Goal: Task Accomplishment & Management: Manage account settings

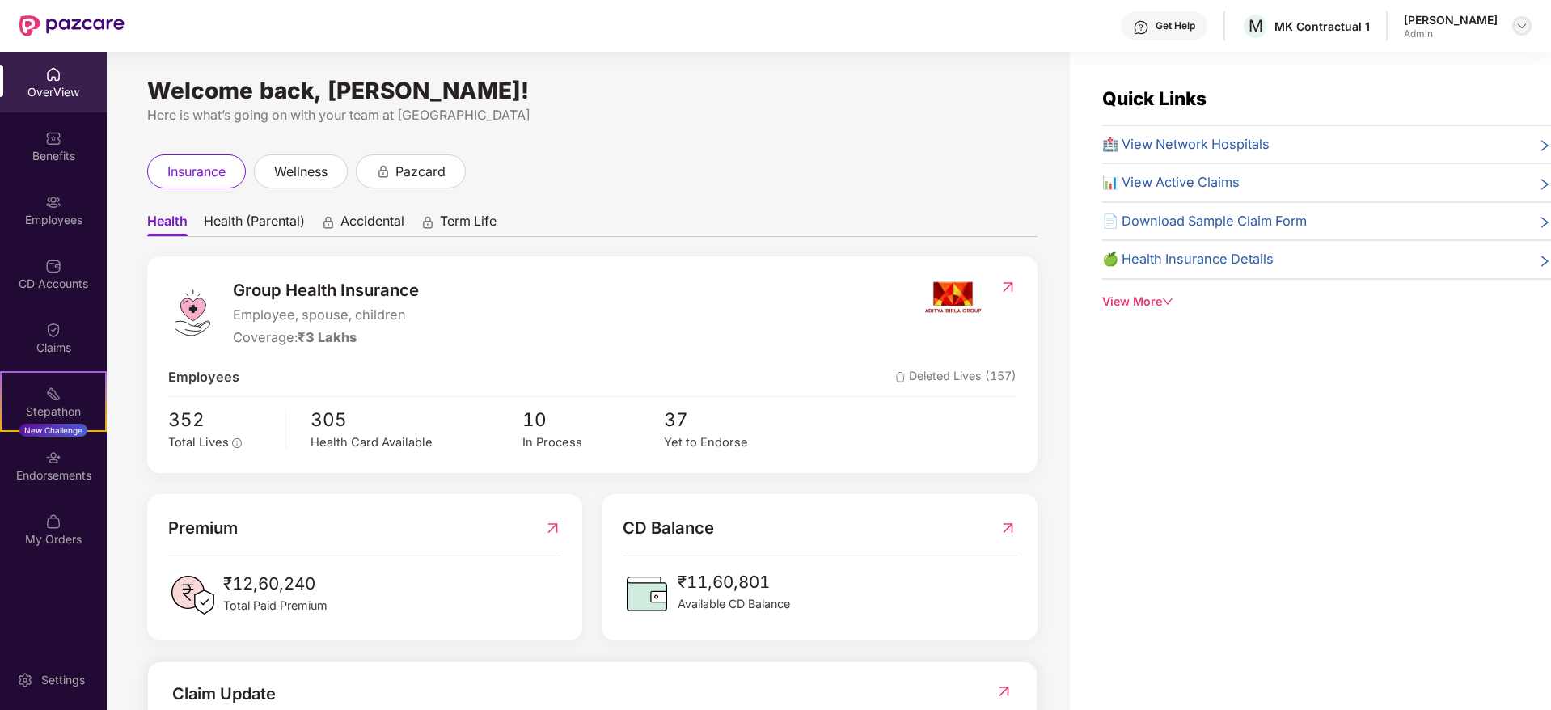
click at [1514, 27] on div at bounding box center [1521, 25] width 19 height 19
click at [1406, 100] on div "Switch Company" at bounding box center [1446, 96] width 210 height 32
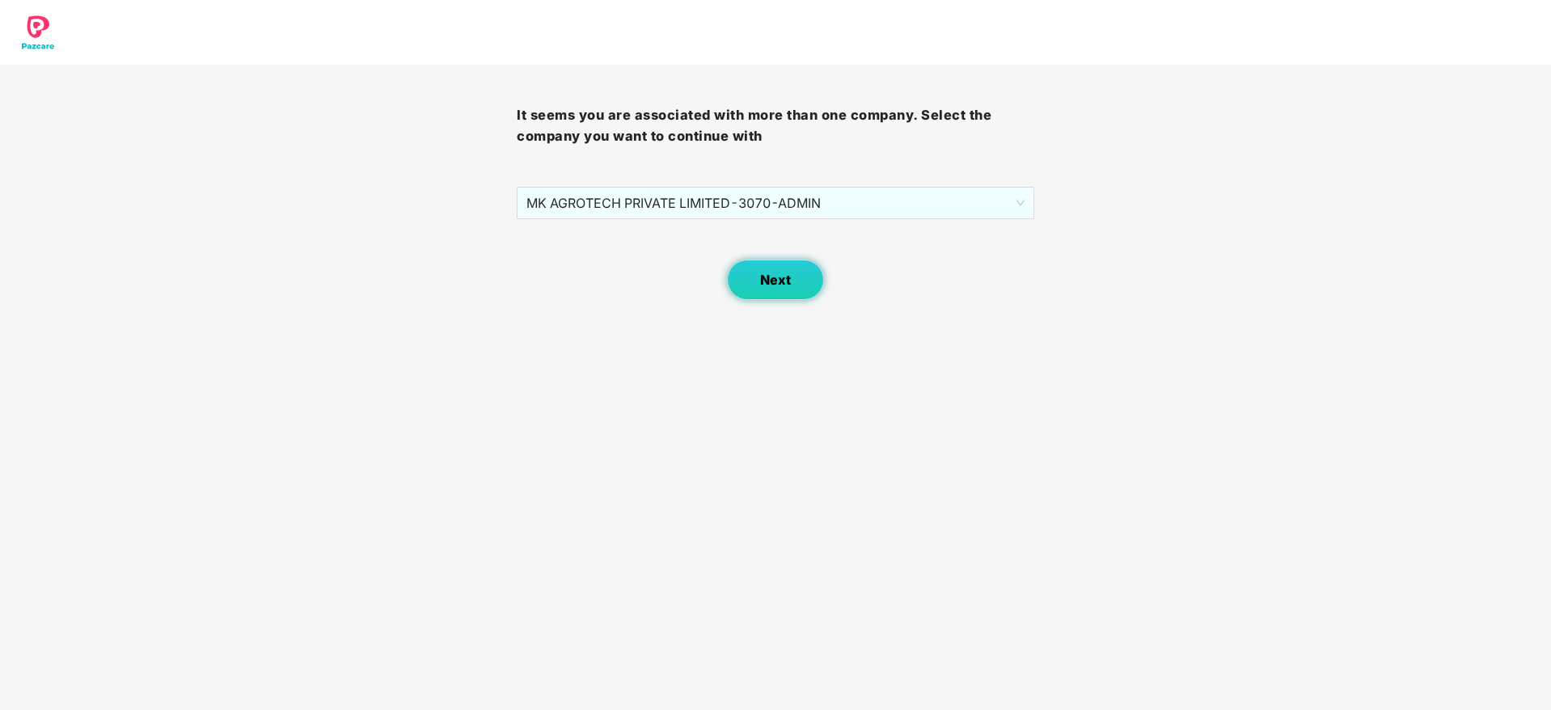
click at [775, 284] on span "Next" at bounding box center [775, 279] width 31 height 15
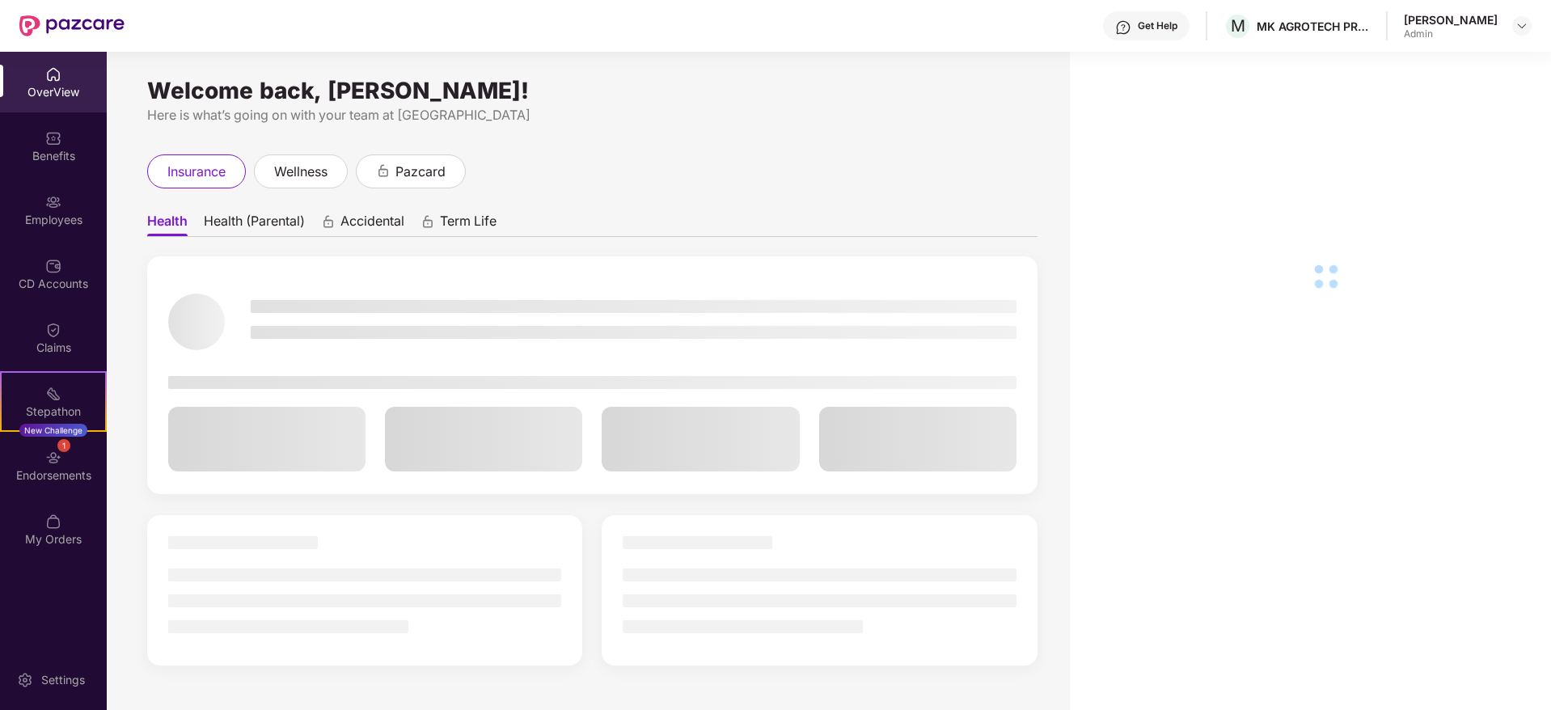
click at [79, 207] on div "Employees" at bounding box center [53, 210] width 107 height 61
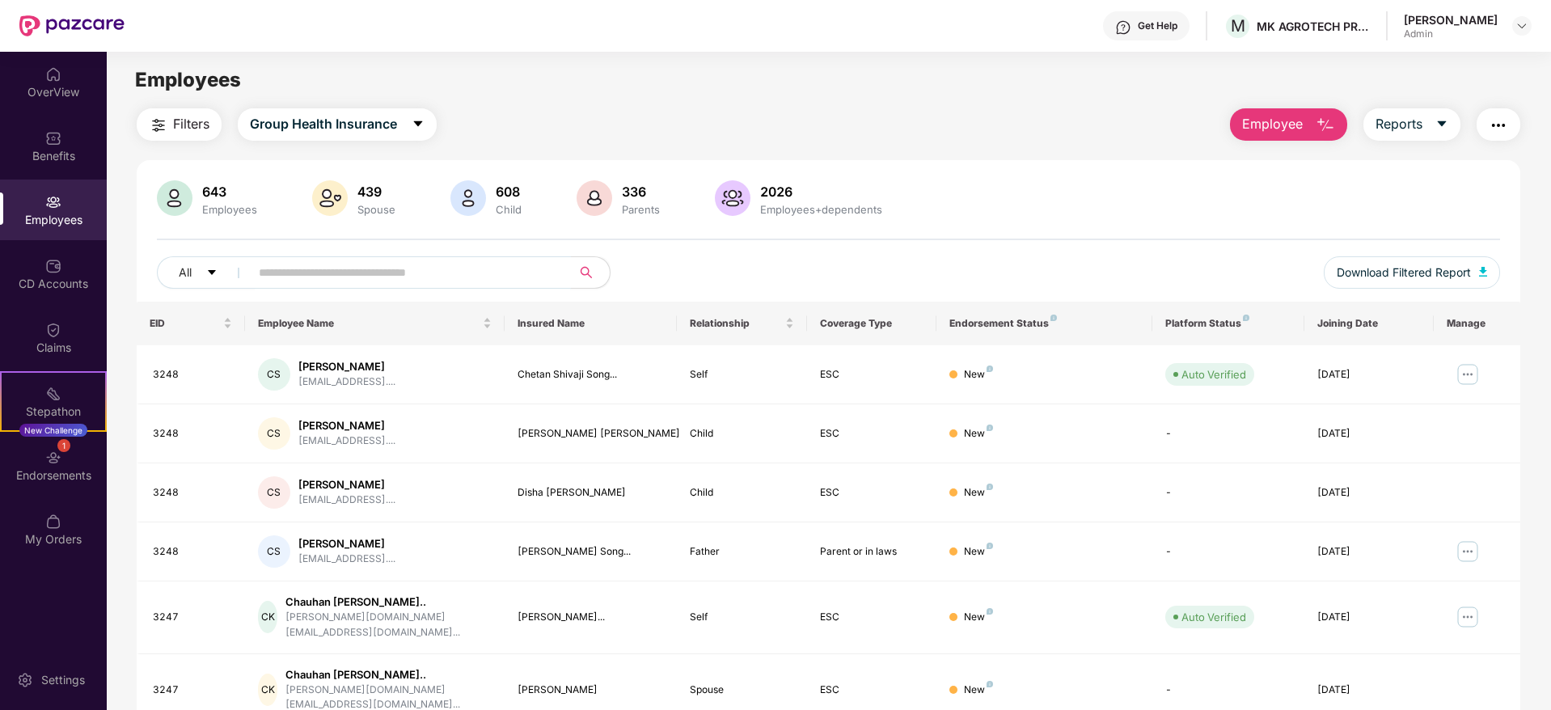
click at [475, 272] on input "text" at bounding box center [404, 272] width 290 height 24
paste input "*********"
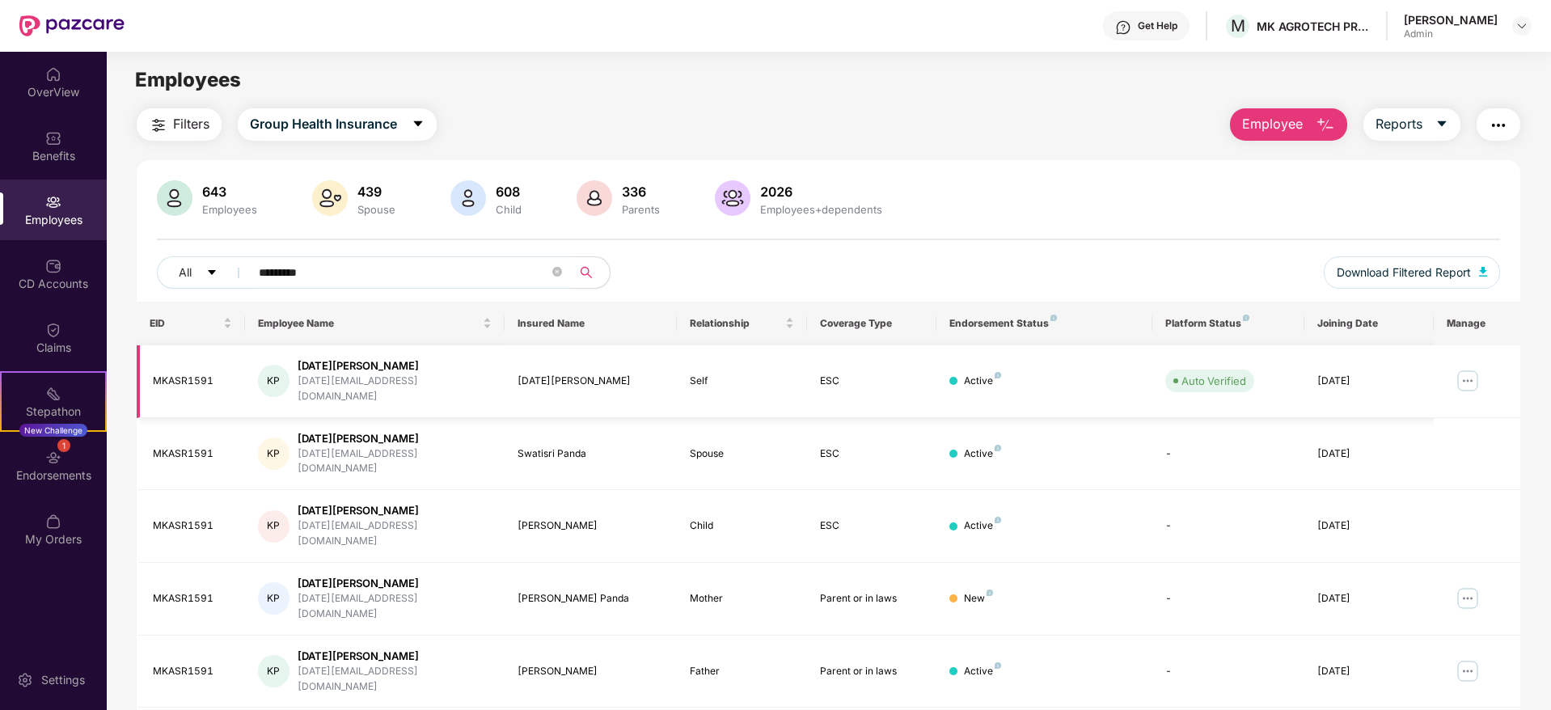
type input "*********"
click at [1472, 373] on img at bounding box center [1468, 381] width 26 height 26
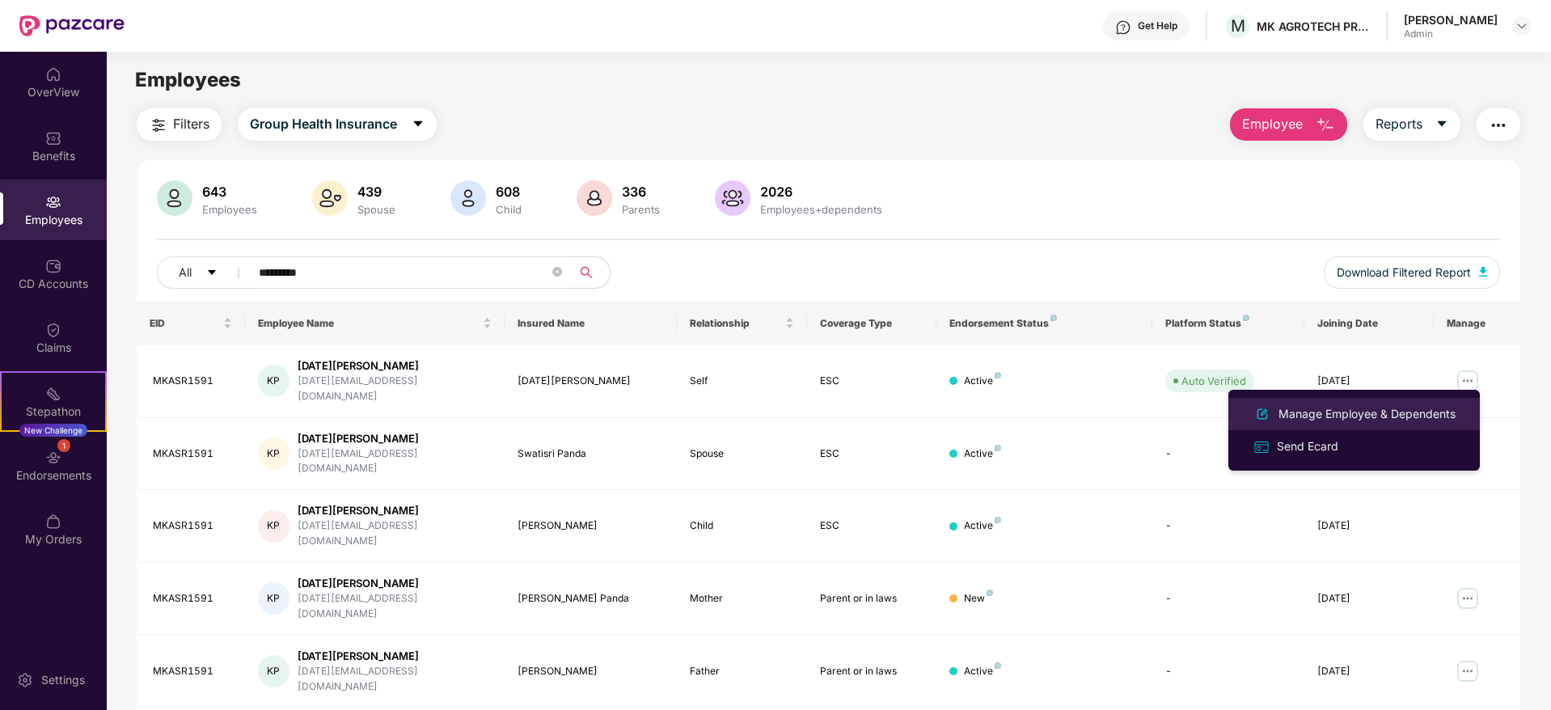
click at [1345, 411] on div "Manage Employee & Dependents" at bounding box center [1367, 414] width 184 height 18
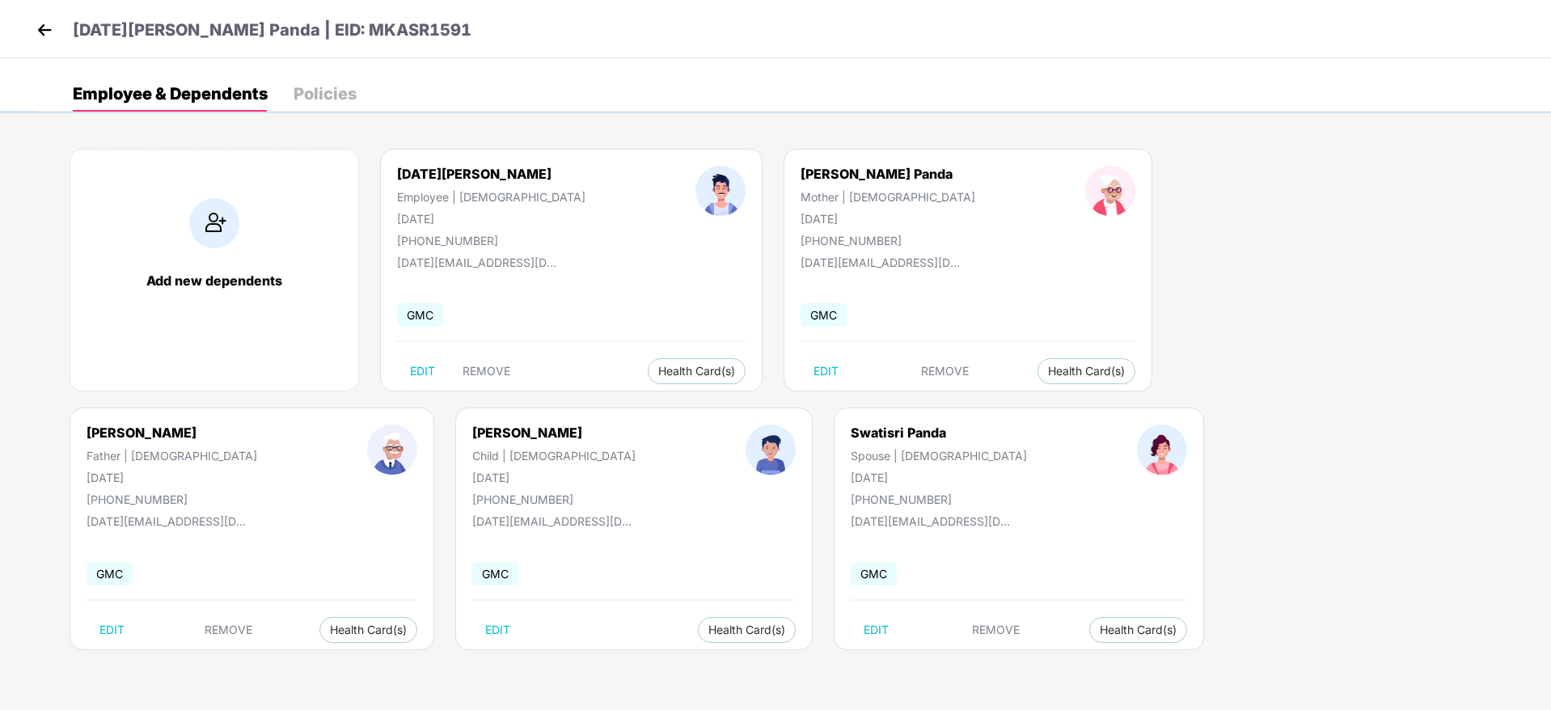
click at [36, 32] on img at bounding box center [44, 30] width 24 height 24
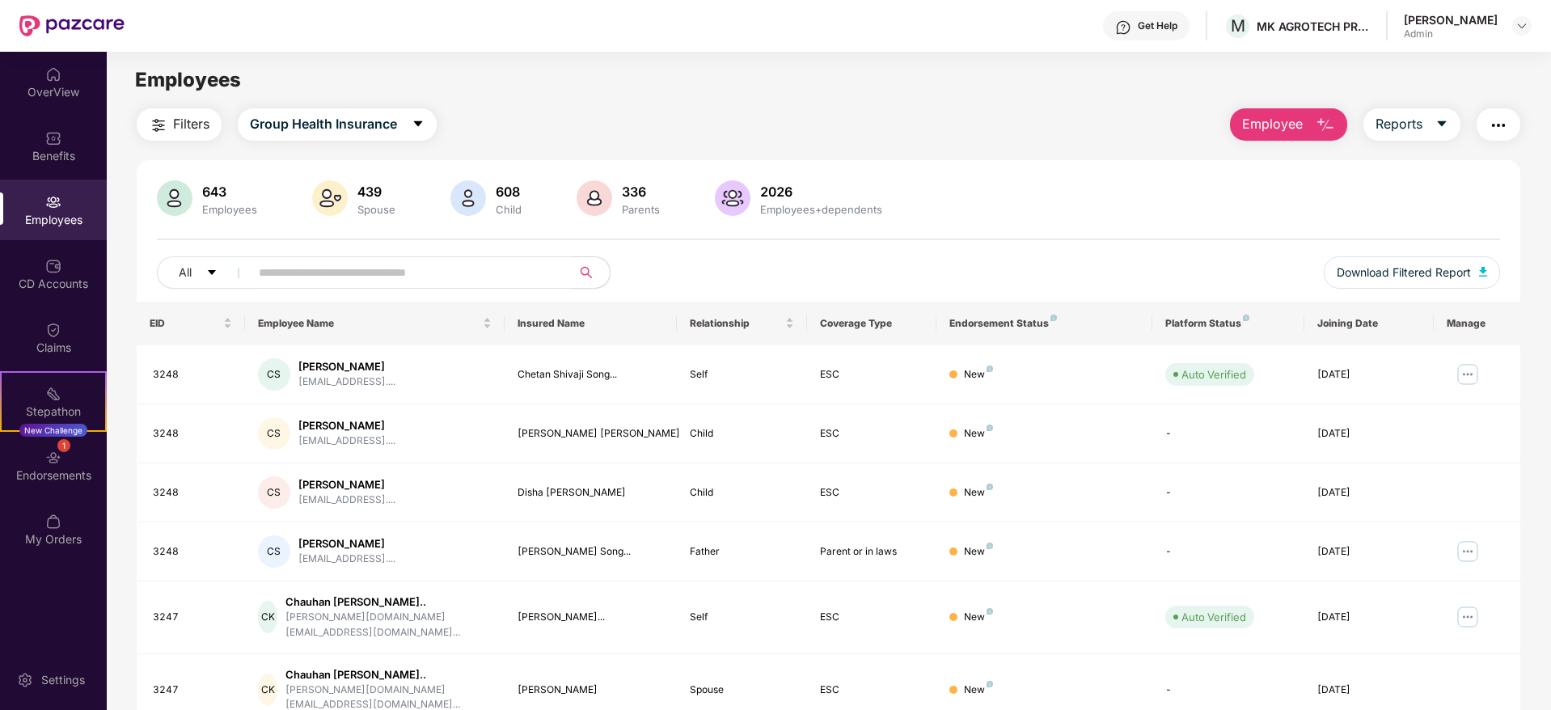
click at [395, 269] on input "text" at bounding box center [404, 272] width 290 height 24
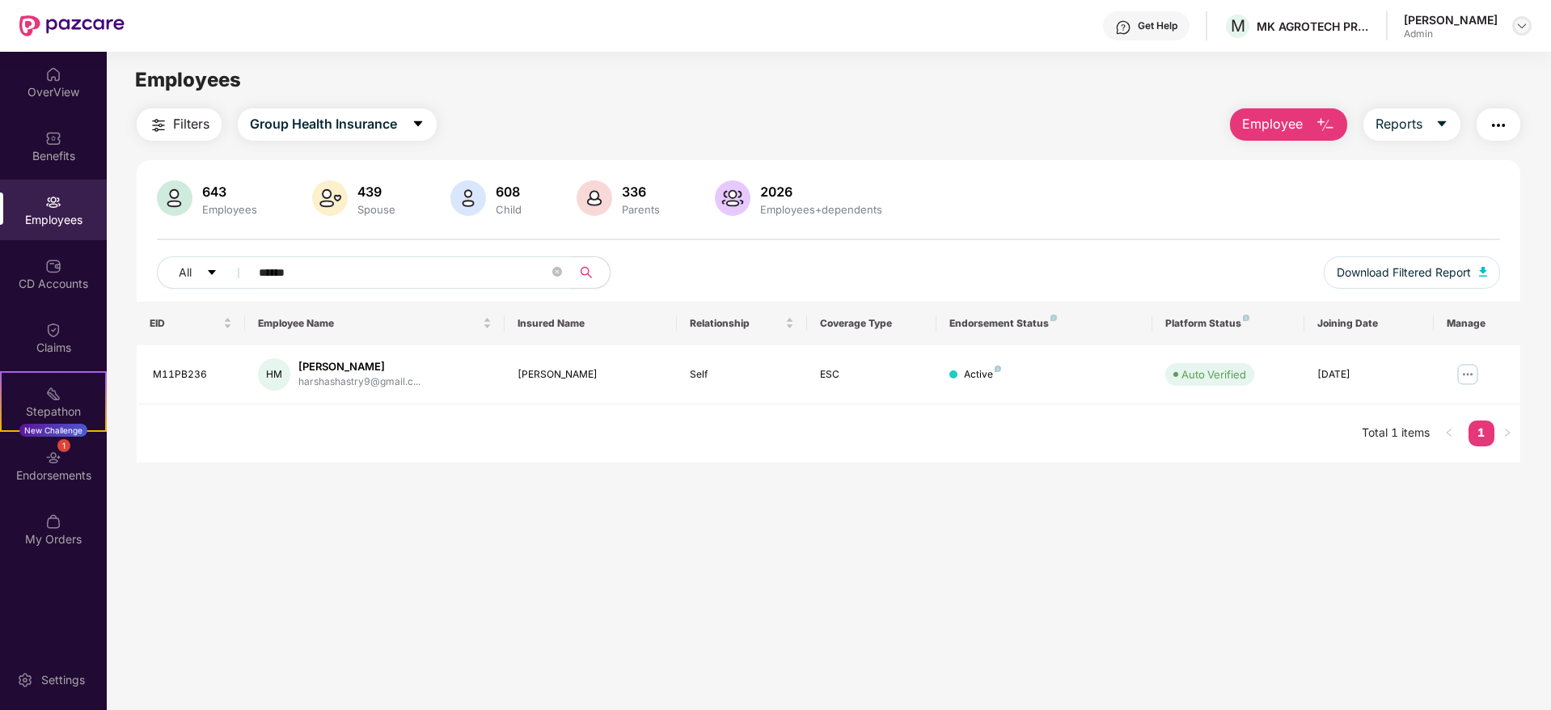
type input "******"
click at [1517, 27] on img at bounding box center [1521, 25] width 13 height 13
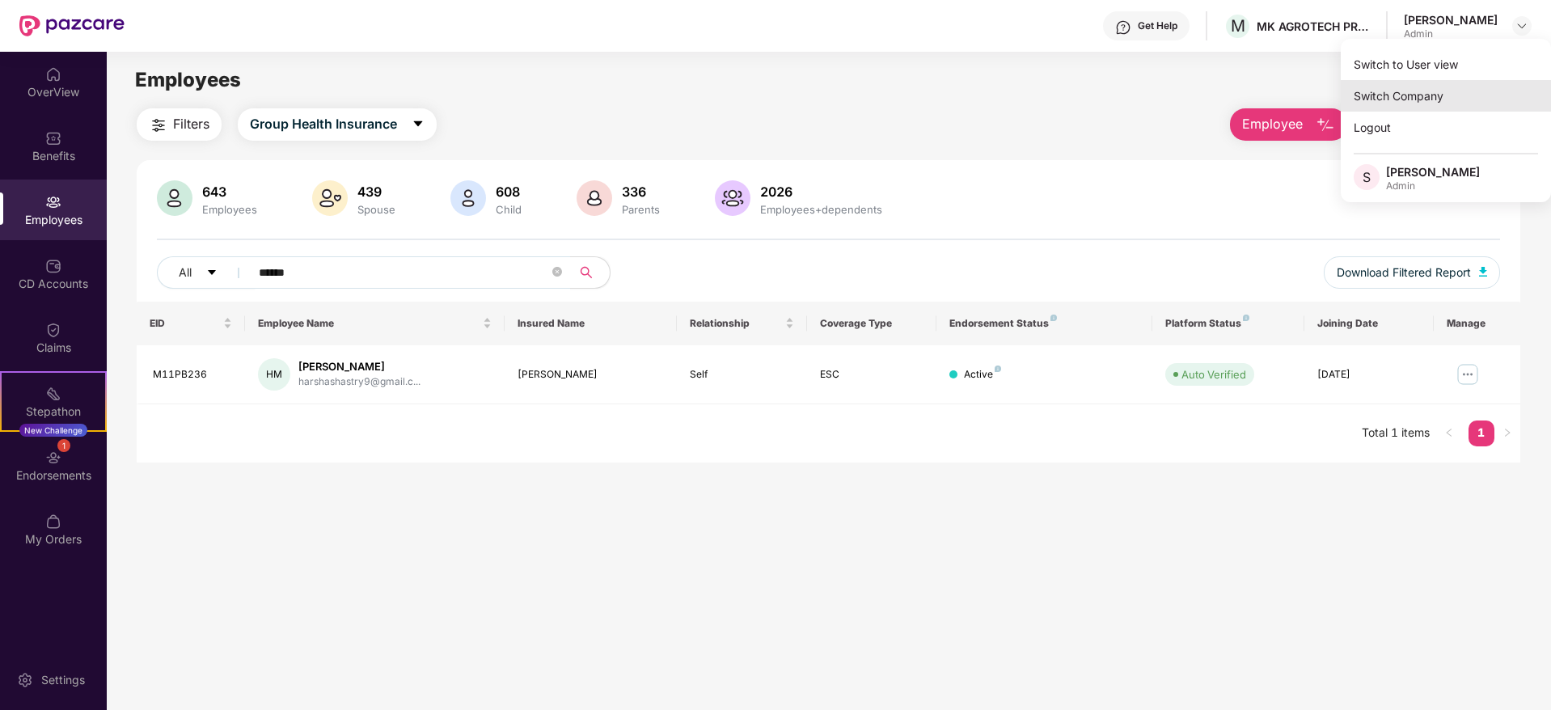
click at [1414, 95] on div "Switch Company" at bounding box center [1446, 96] width 210 height 32
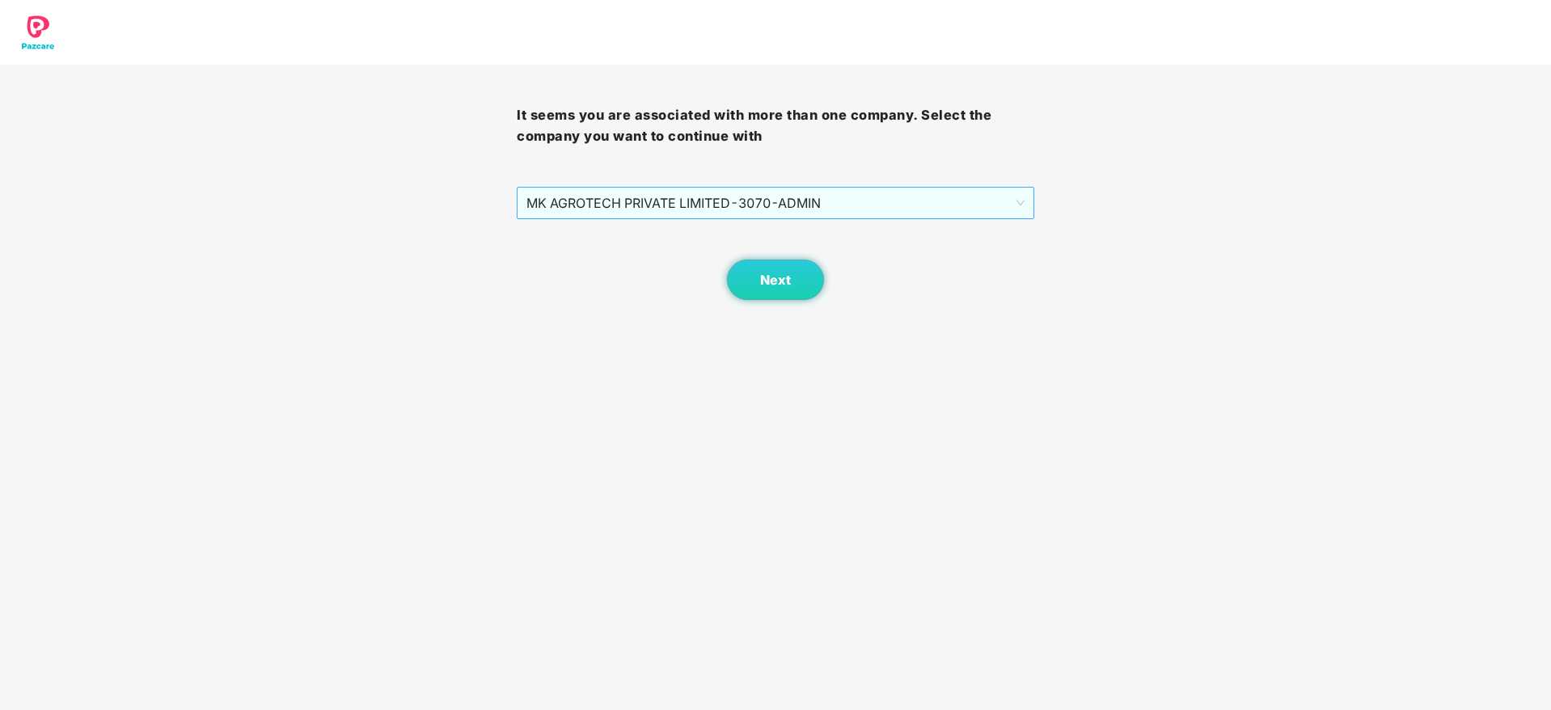
click at [792, 206] on span "MK AGROTECH PRIVATE LIMITED - 3070 - ADMIN" at bounding box center [774, 203] width 497 height 31
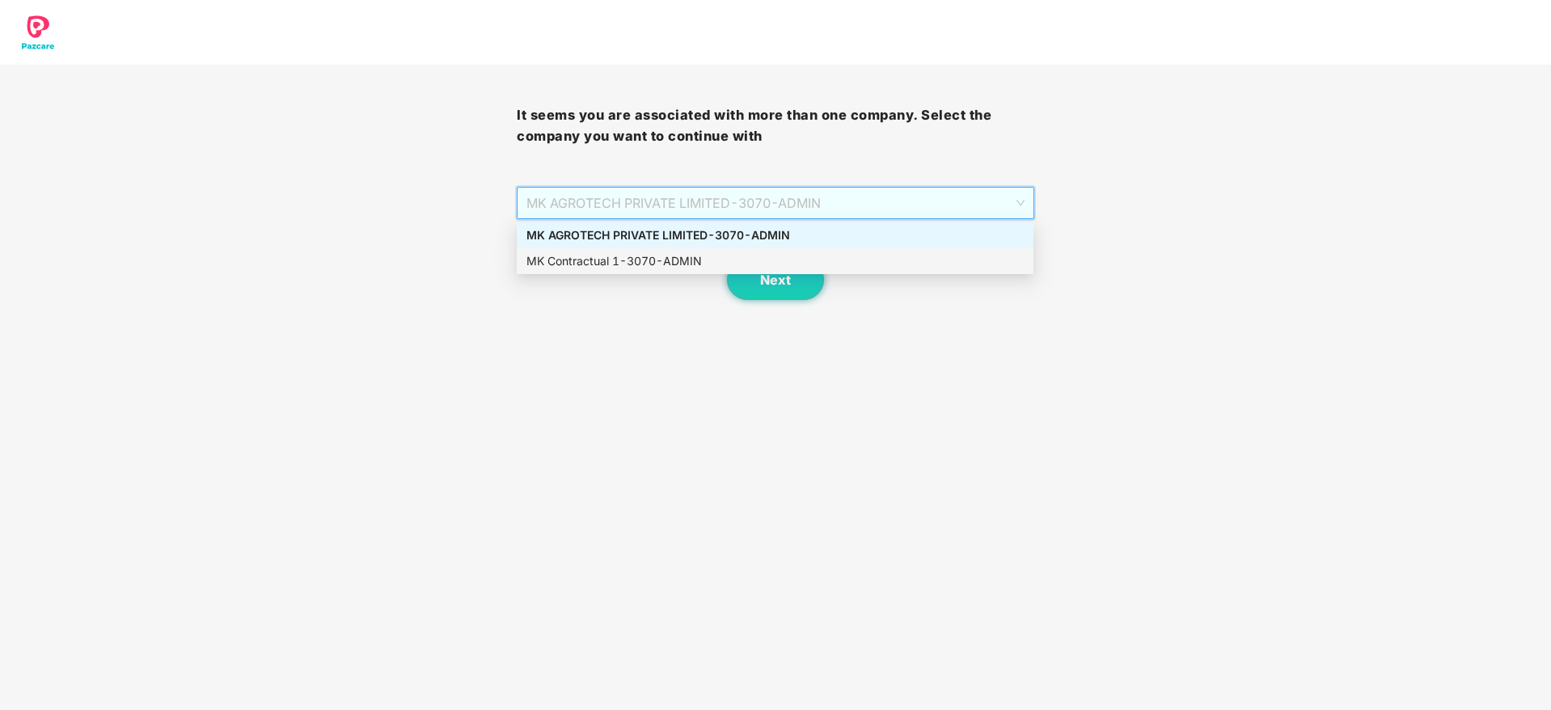
click at [752, 265] on div "MK Contractual 1 - 3070 - ADMIN" at bounding box center [774, 261] width 497 height 18
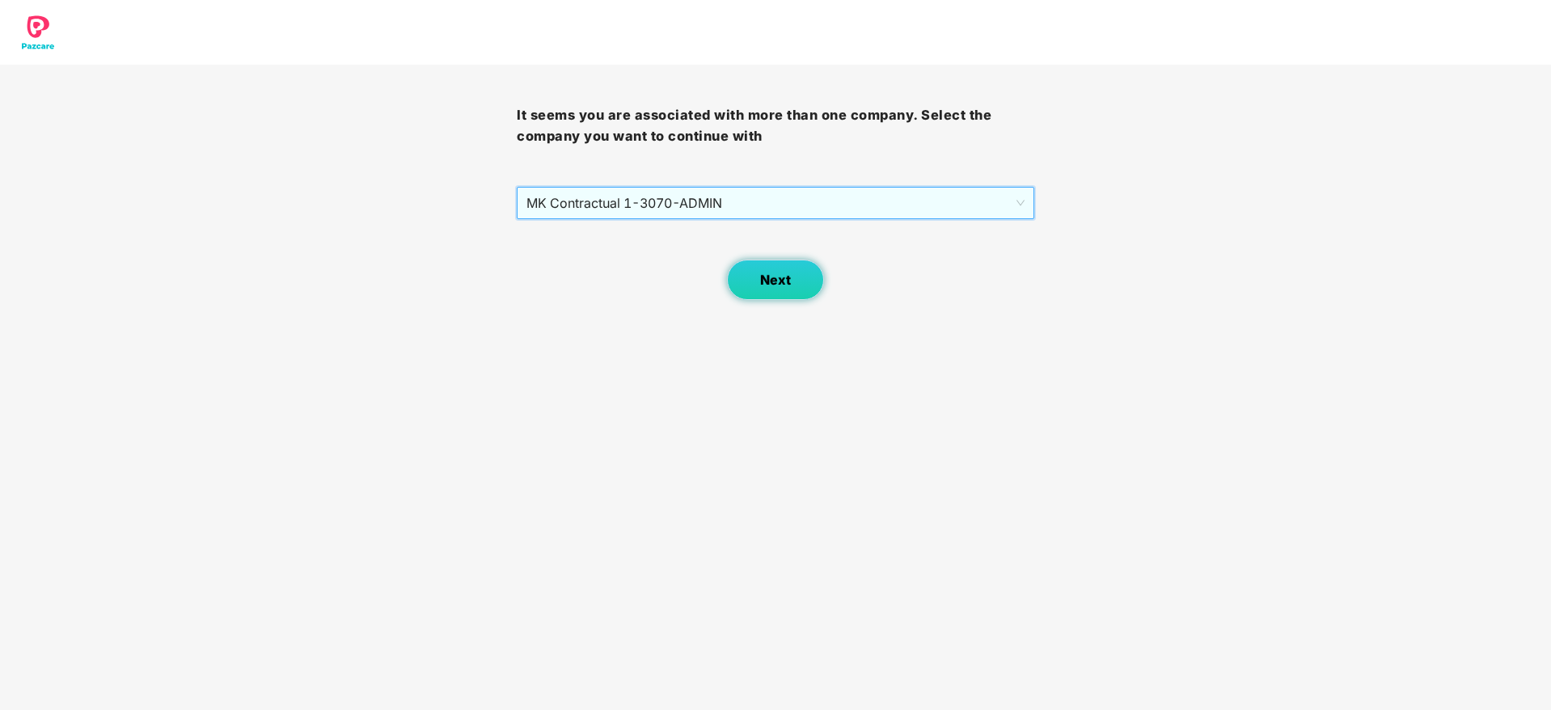
click at [767, 267] on button "Next" at bounding box center [775, 280] width 97 height 40
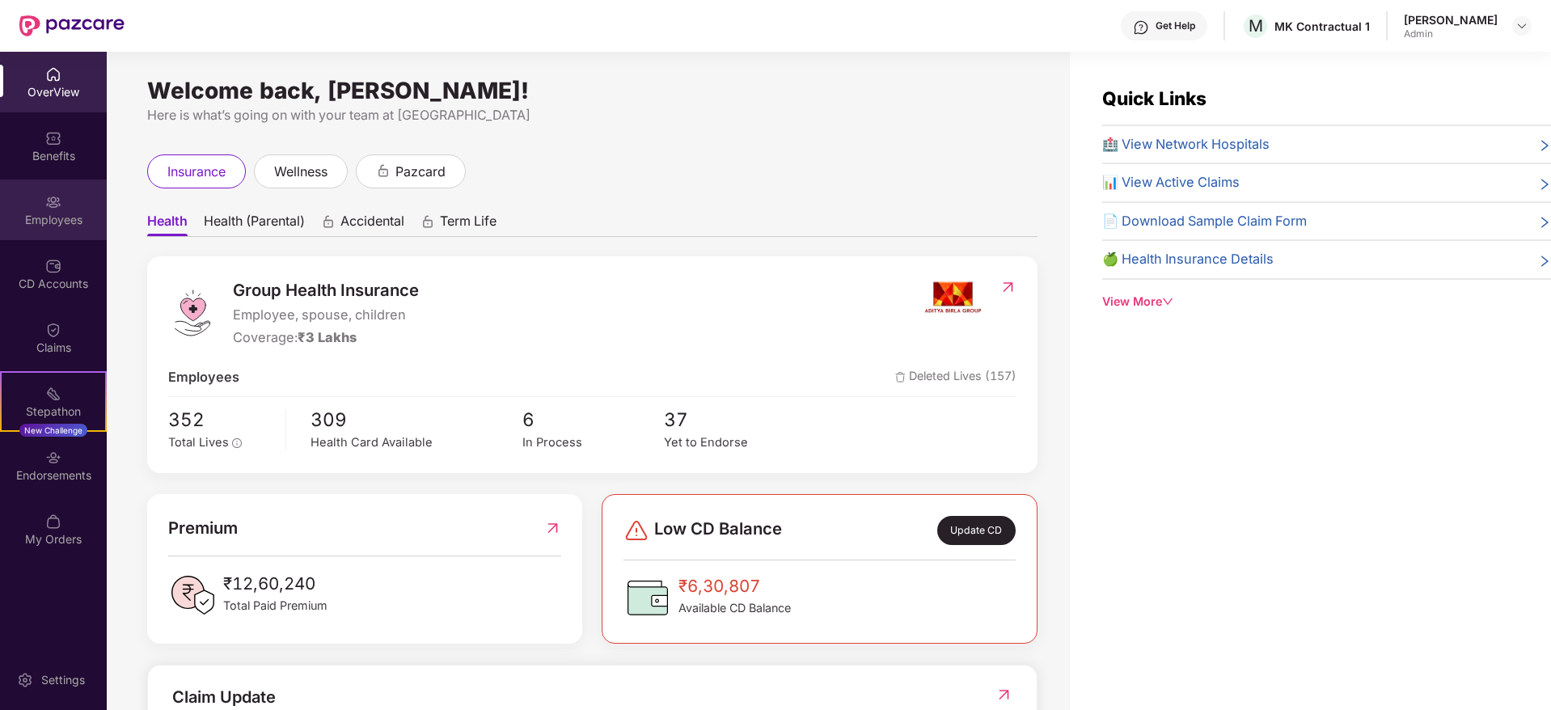
click at [52, 209] on img at bounding box center [53, 202] width 16 height 16
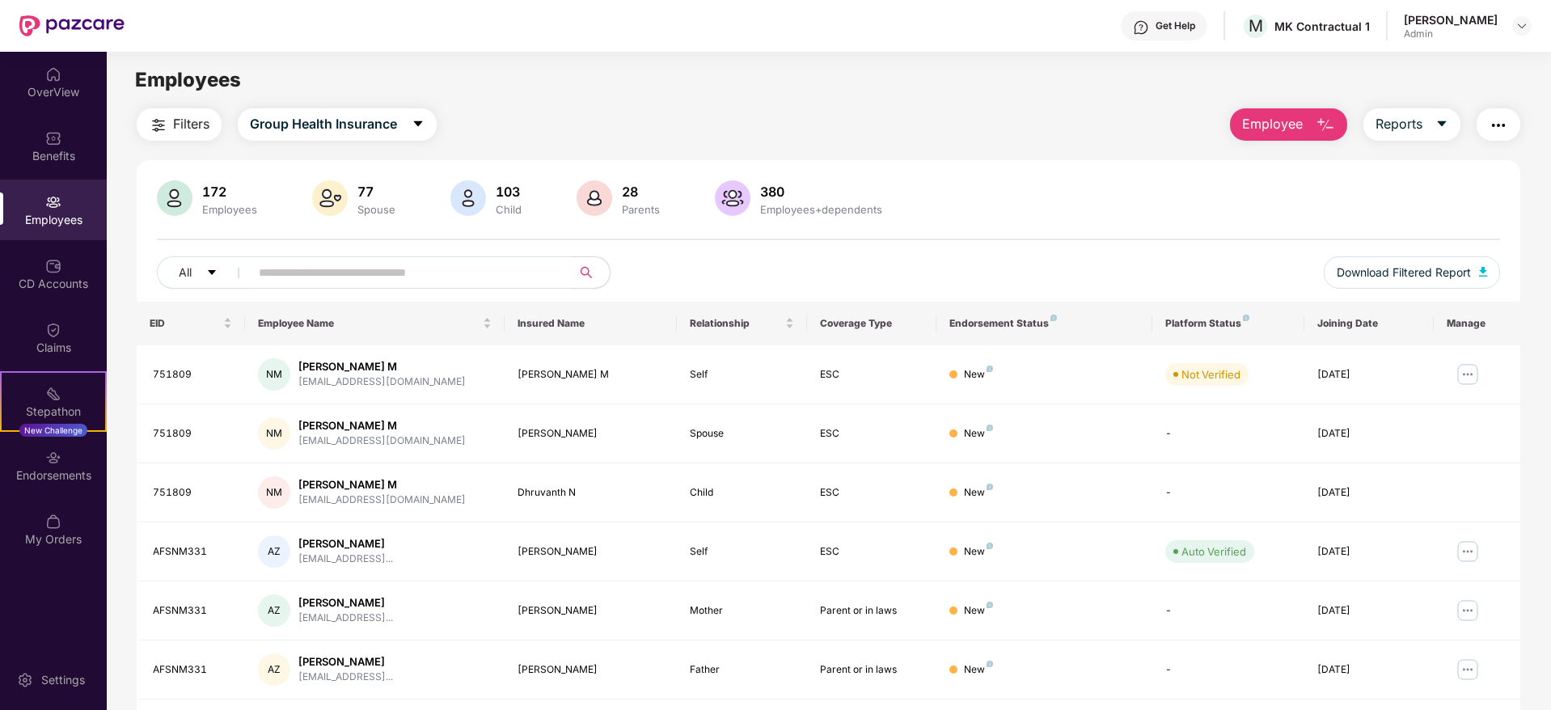
click at [341, 286] on span at bounding box center [405, 272] width 332 height 32
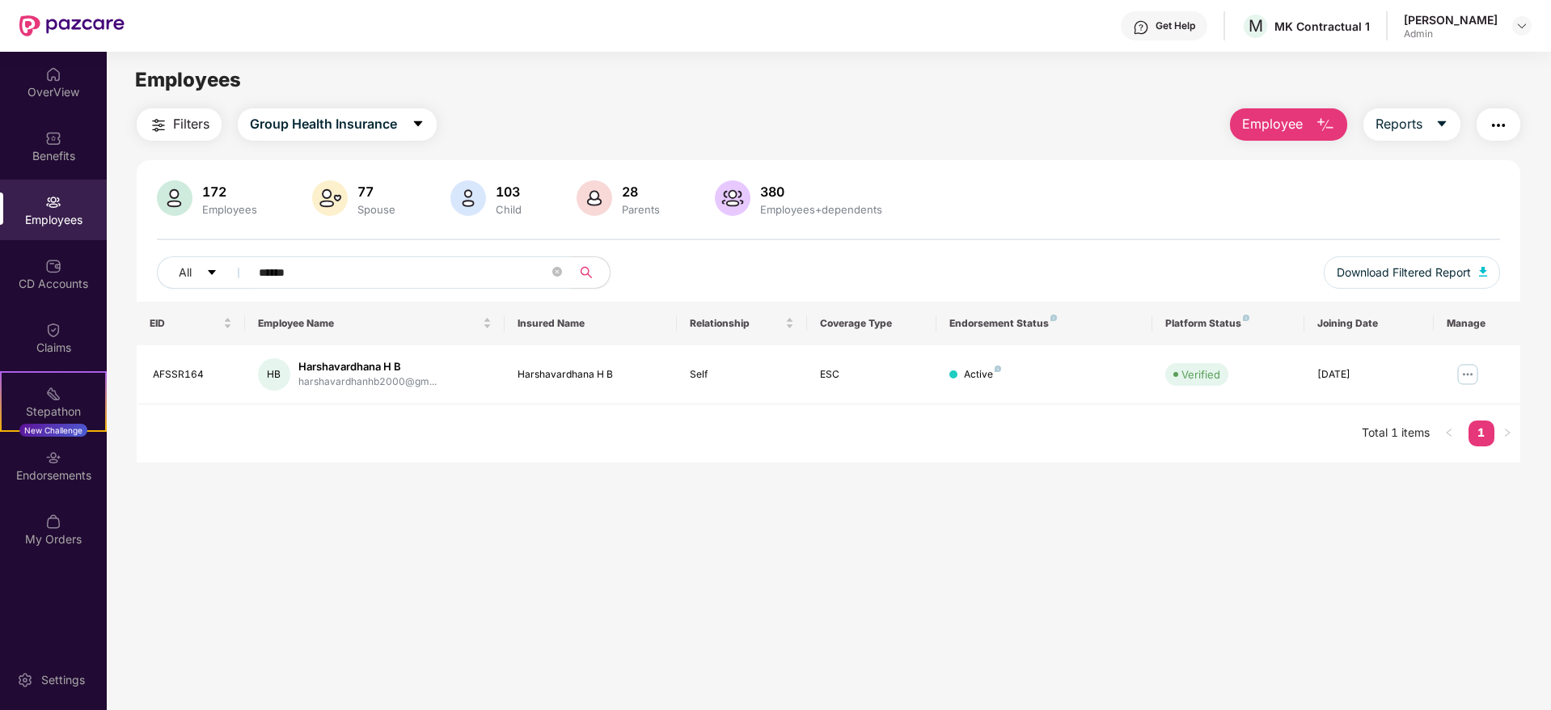
type input "******"
click at [1474, 378] on img at bounding box center [1468, 374] width 26 height 26
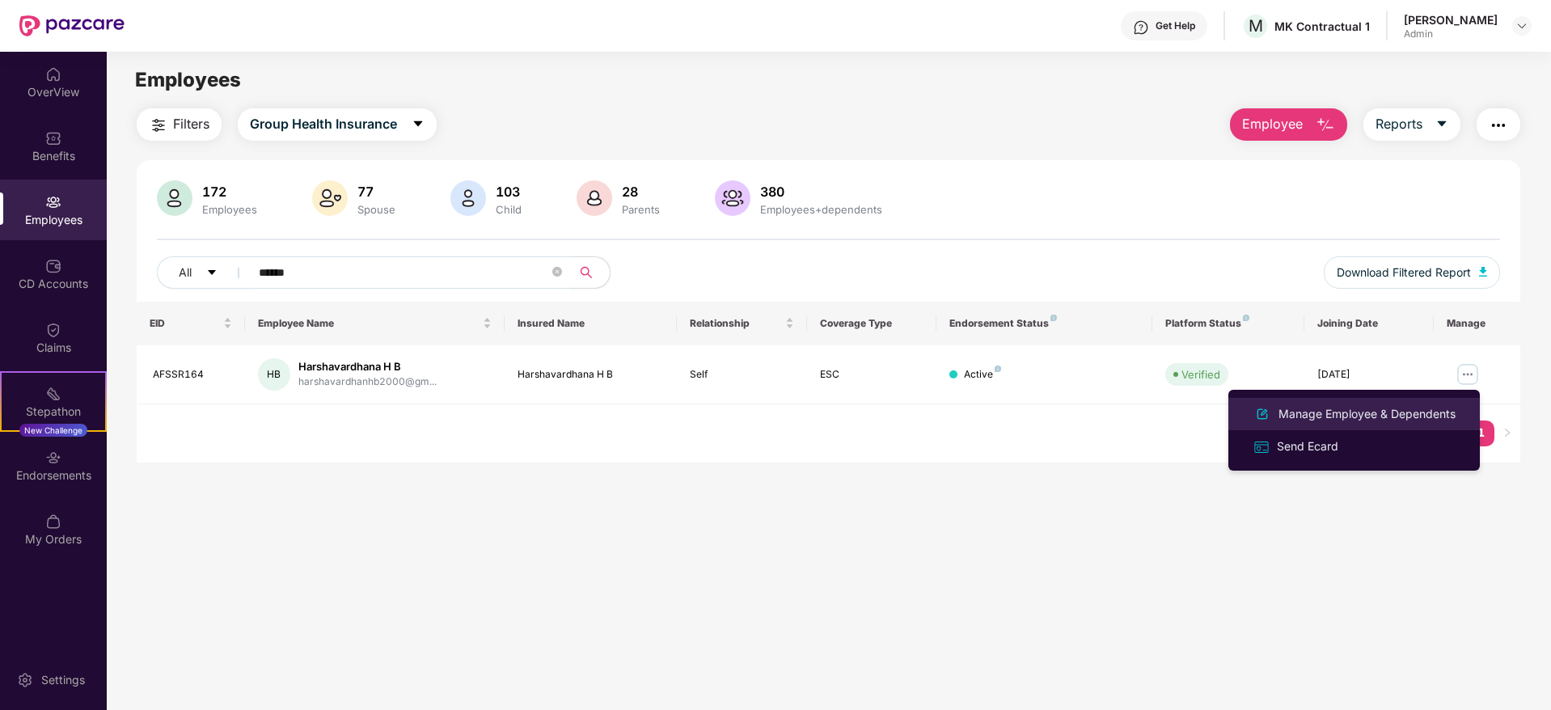
click at [1431, 410] on div "Manage Employee & Dependents" at bounding box center [1367, 414] width 184 height 18
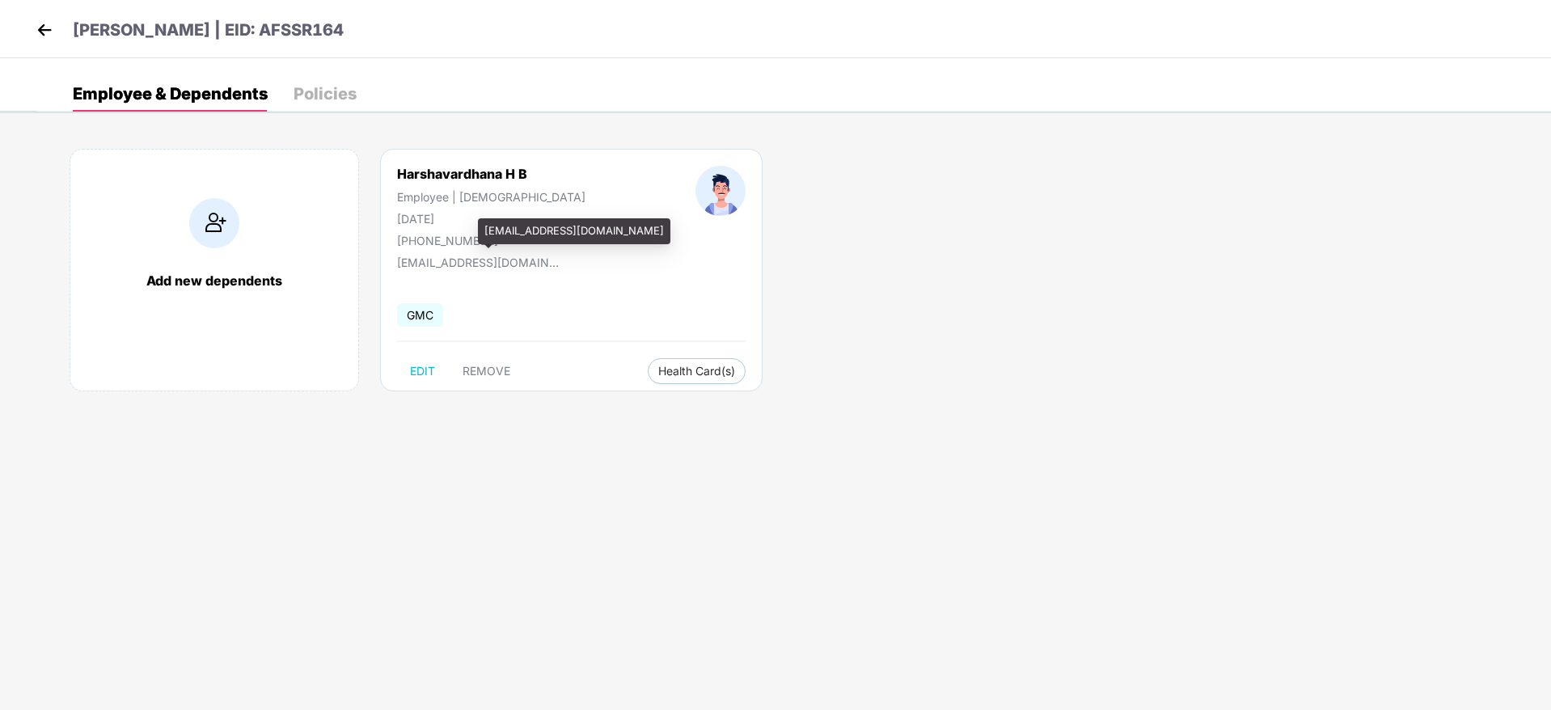
click at [489, 260] on div "[EMAIL_ADDRESS][DOMAIN_NAME]" at bounding box center [478, 263] width 162 height 14
copy div "[EMAIL_ADDRESS][DOMAIN_NAME]"
click at [549, 411] on div "Add new dependents Harshavardhana H B Employee | [DEMOGRAPHIC_DATA] [DATE] [PHO…" at bounding box center [794, 278] width 1514 height 307
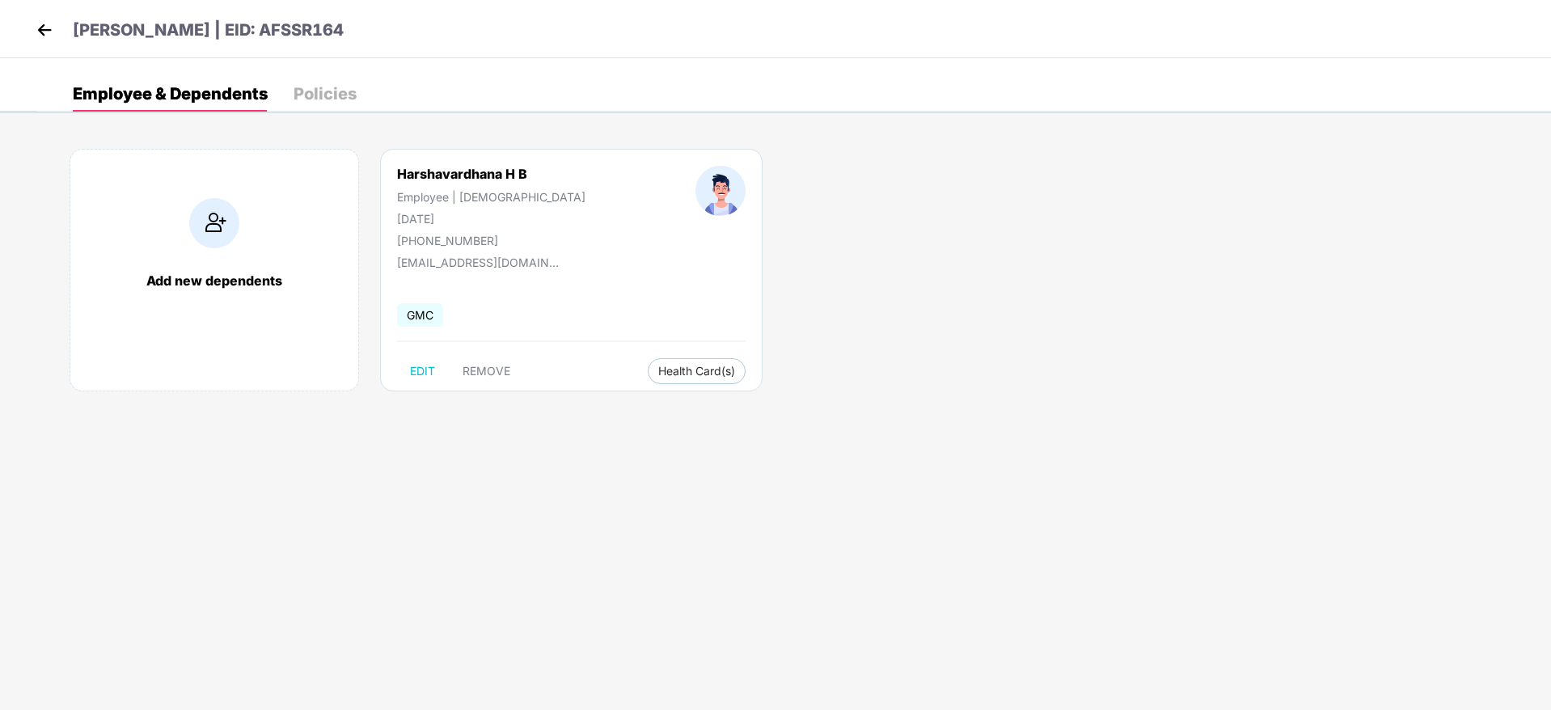
click at [28, 19] on div "[PERSON_NAME] | EID: AFSSR164" at bounding box center [775, 29] width 1551 height 58
click at [50, 34] on img at bounding box center [44, 30] width 24 height 24
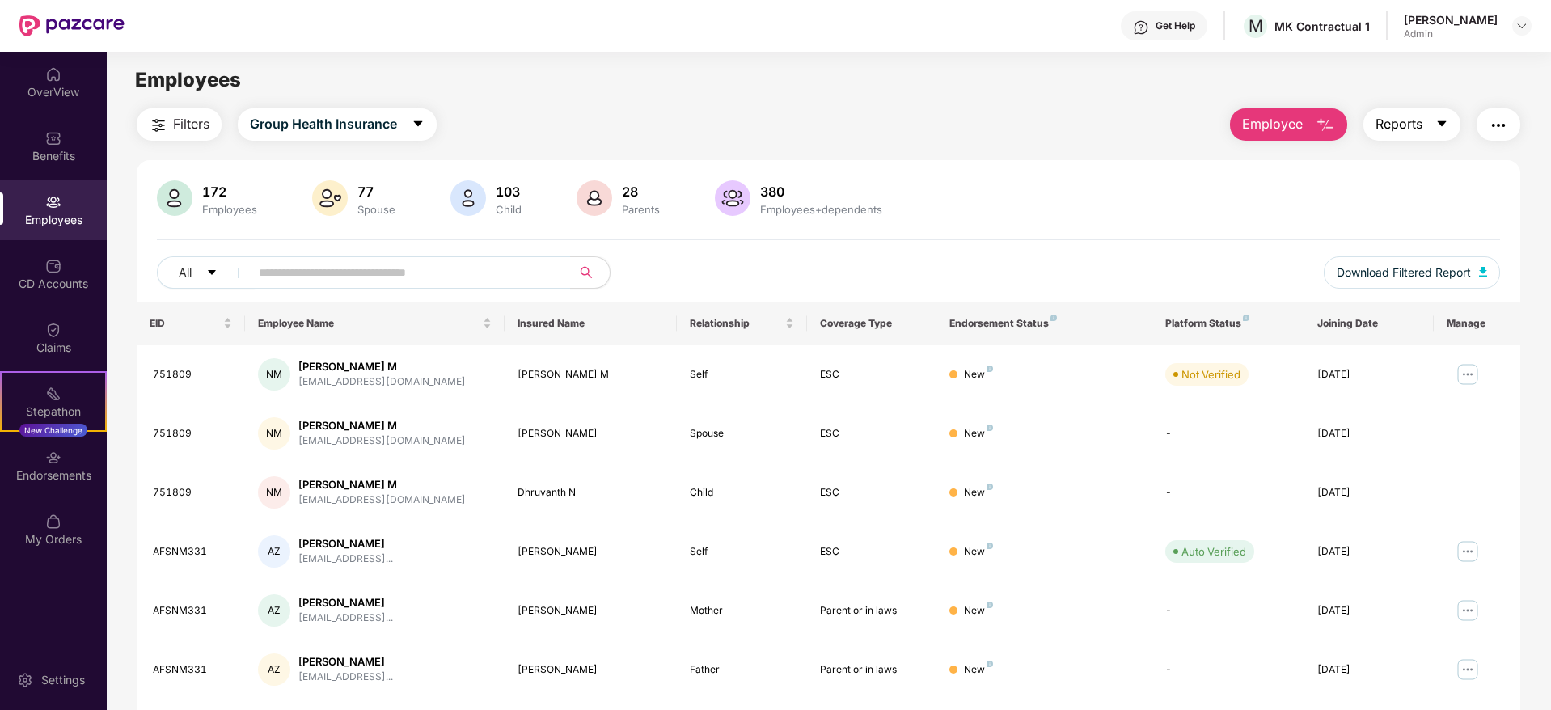
click at [1441, 131] on span "caret-down" at bounding box center [1441, 124] width 13 height 15
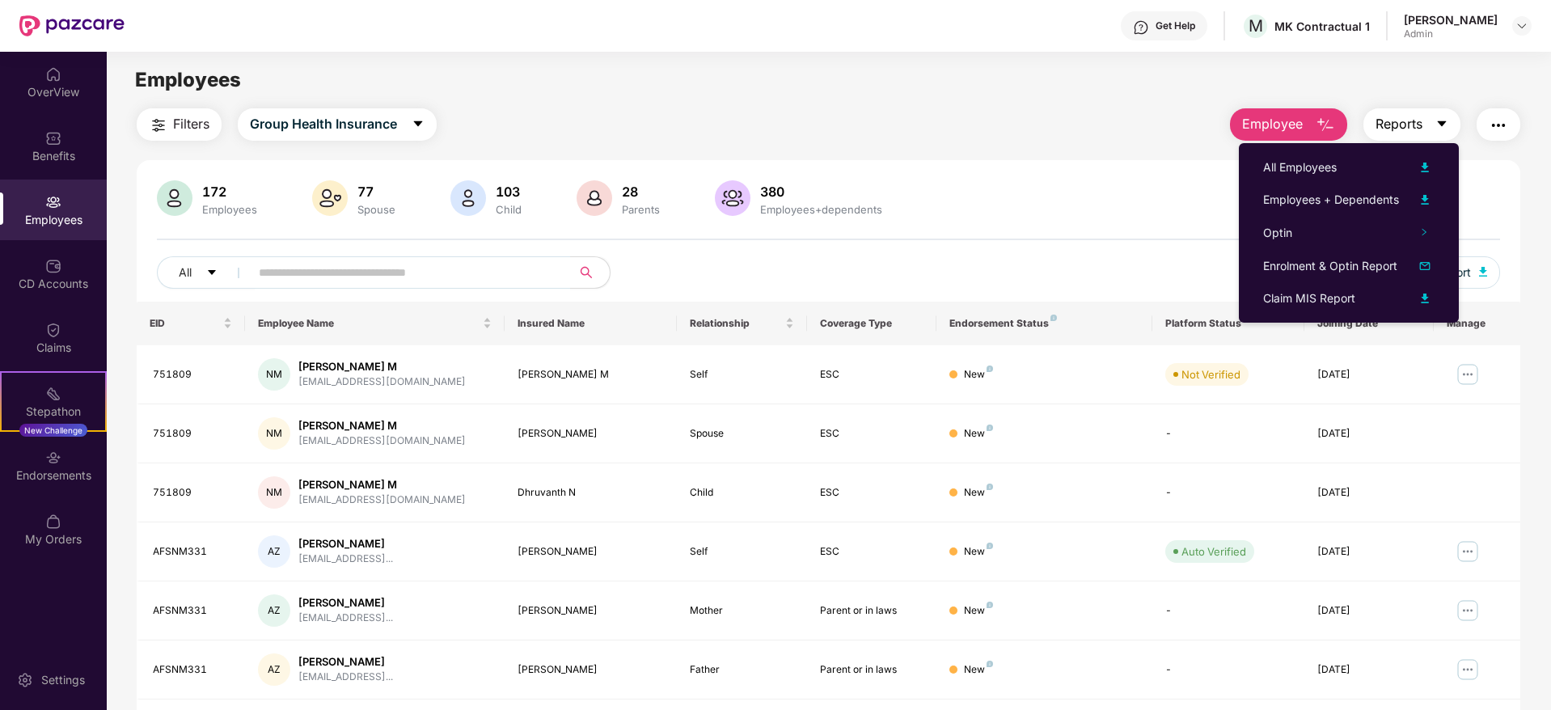
click at [1441, 131] on span "caret-down" at bounding box center [1441, 124] width 13 height 15
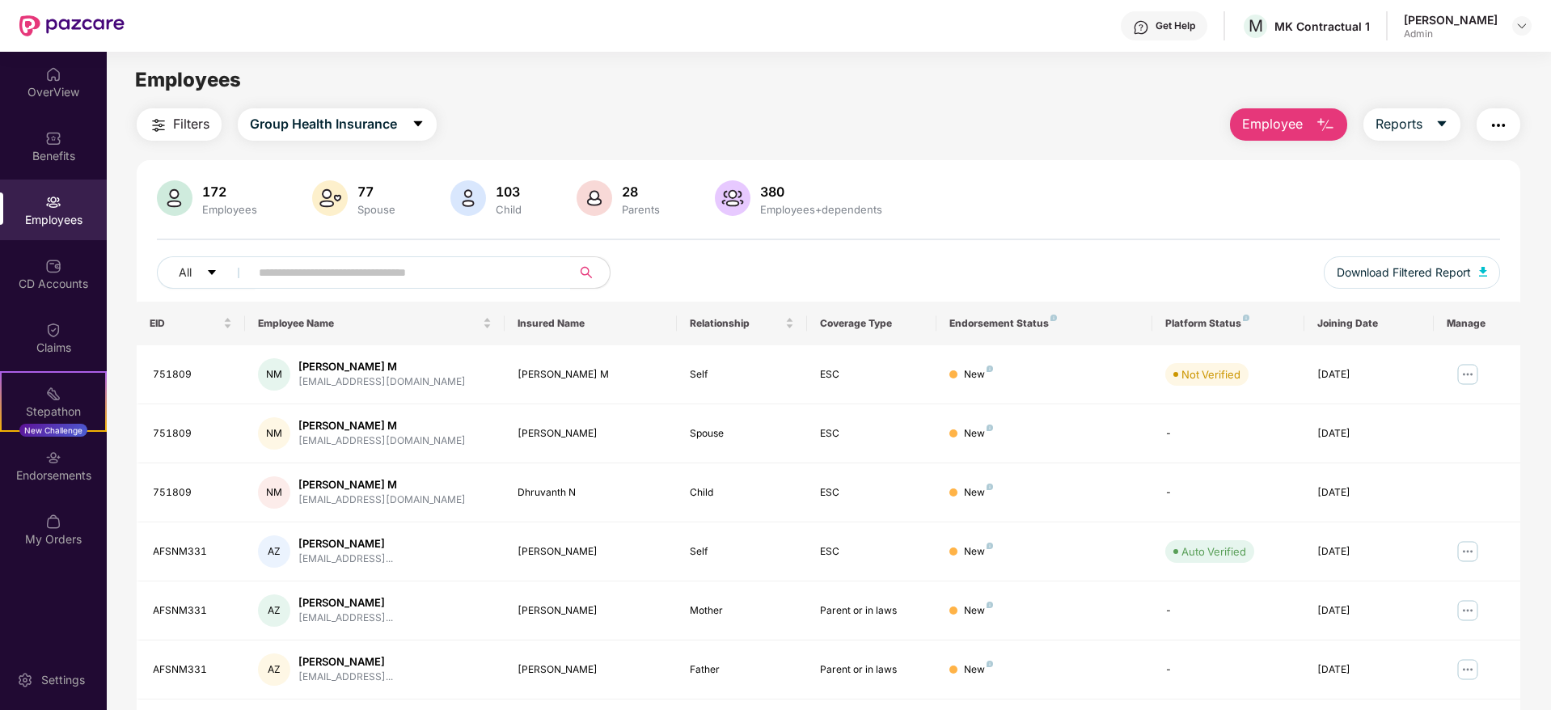
click at [1302, 126] on button "Employee" at bounding box center [1288, 124] width 117 height 32
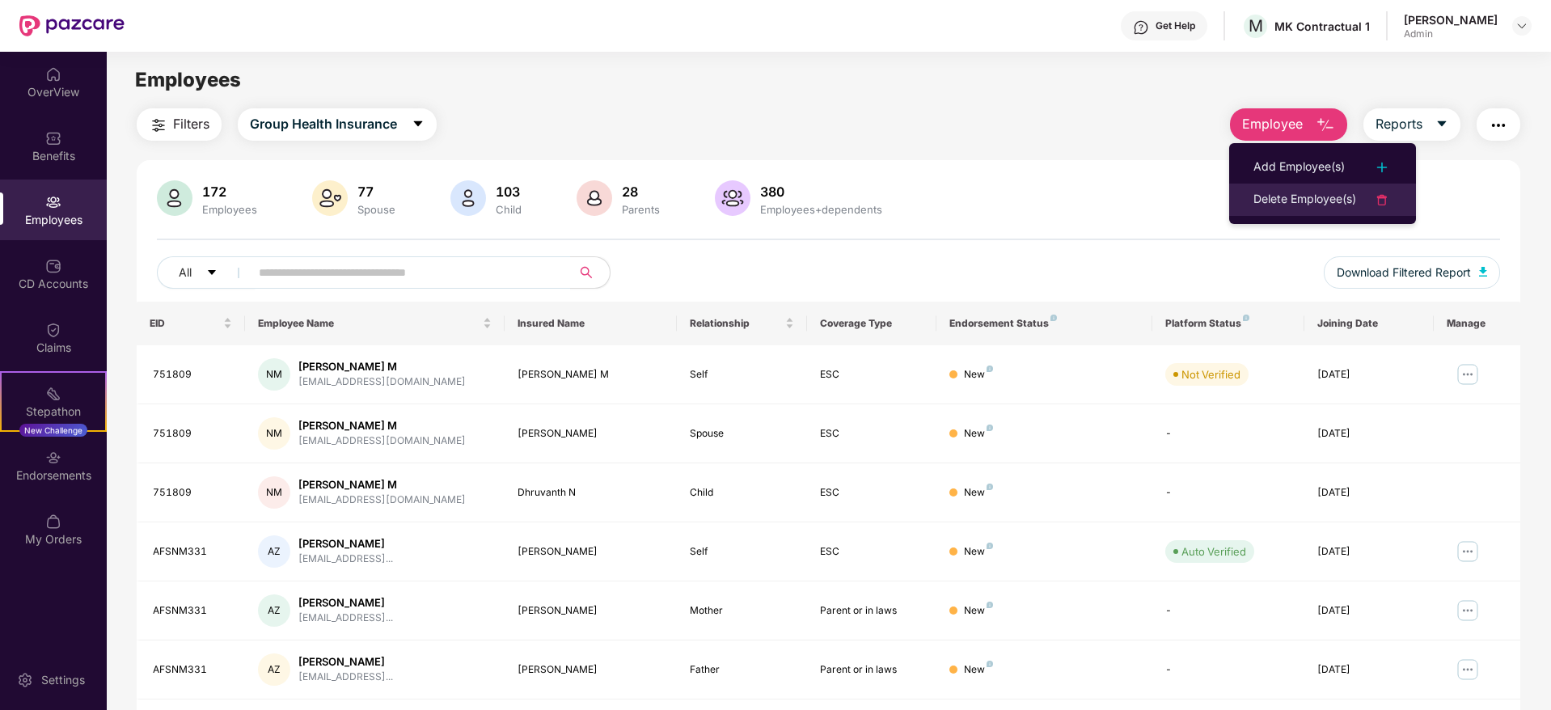
click at [1312, 196] on div "Delete Employee(s)" at bounding box center [1304, 199] width 103 height 19
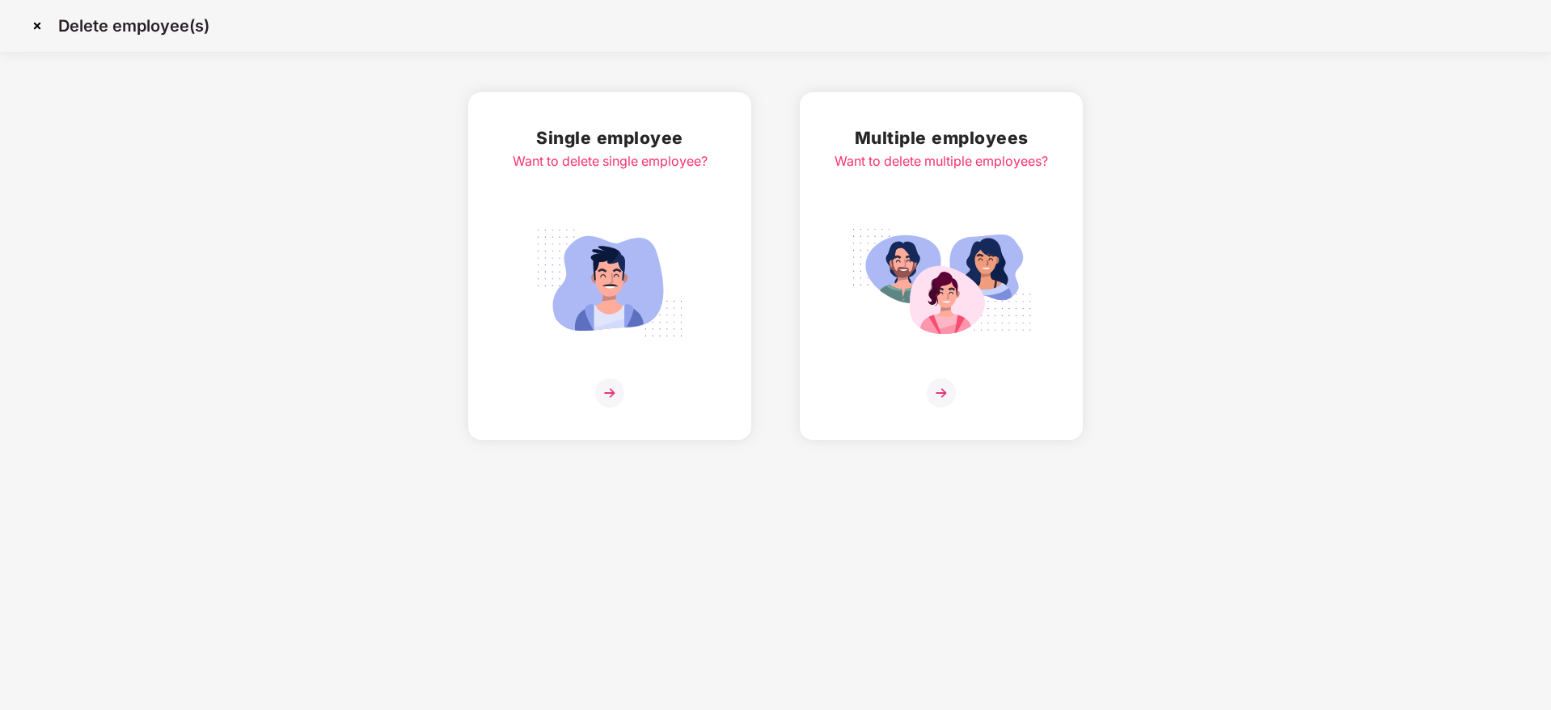
click at [945, 377] on div "Multiple employees Want to delete multiple employees?" at bounding box center [940, 266] width 213 height 283
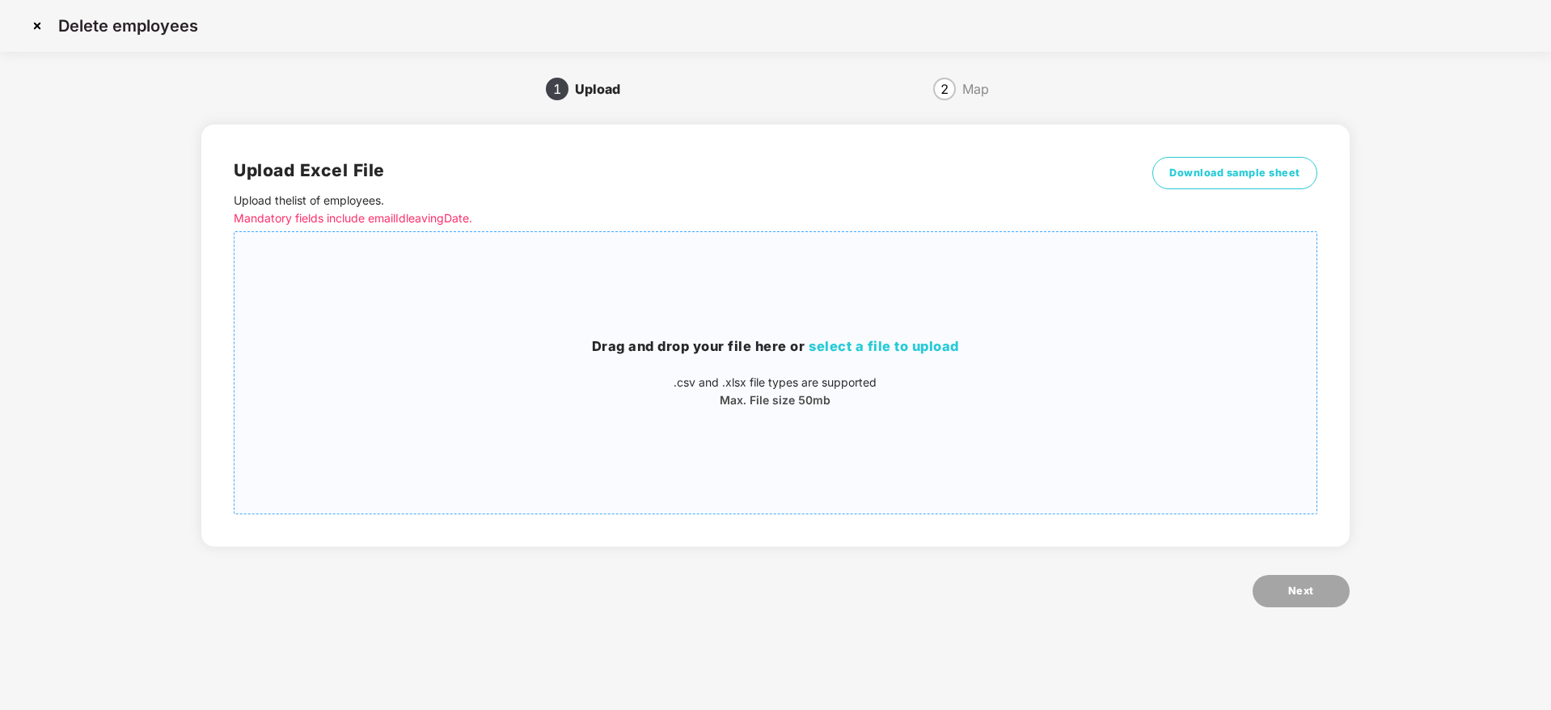
click at [939, 349] on span "select a file to upload" at bounding box center [884, 346] width 150 height 16
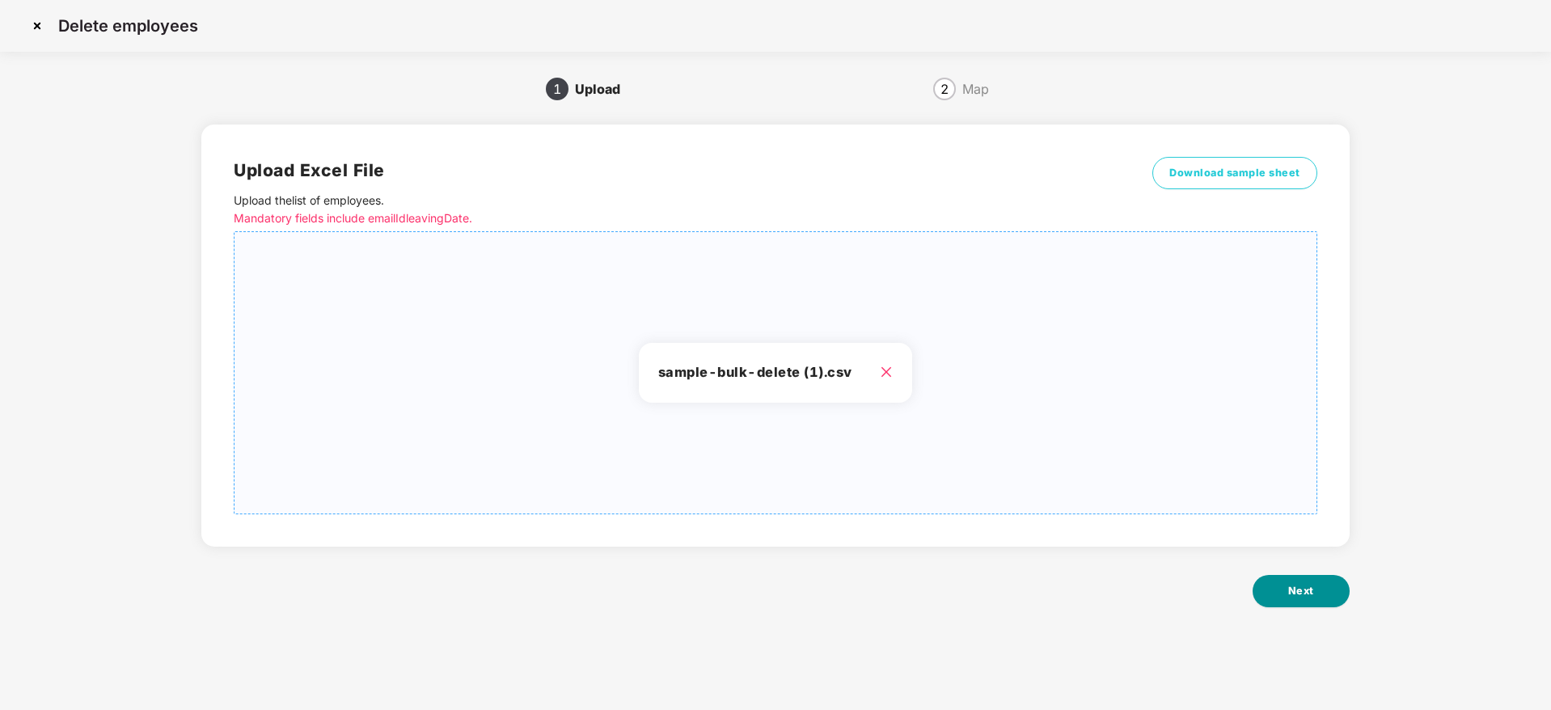
click at [1321, 588] on button "Next" at bounding box center [1301, 591] width 97 height 32
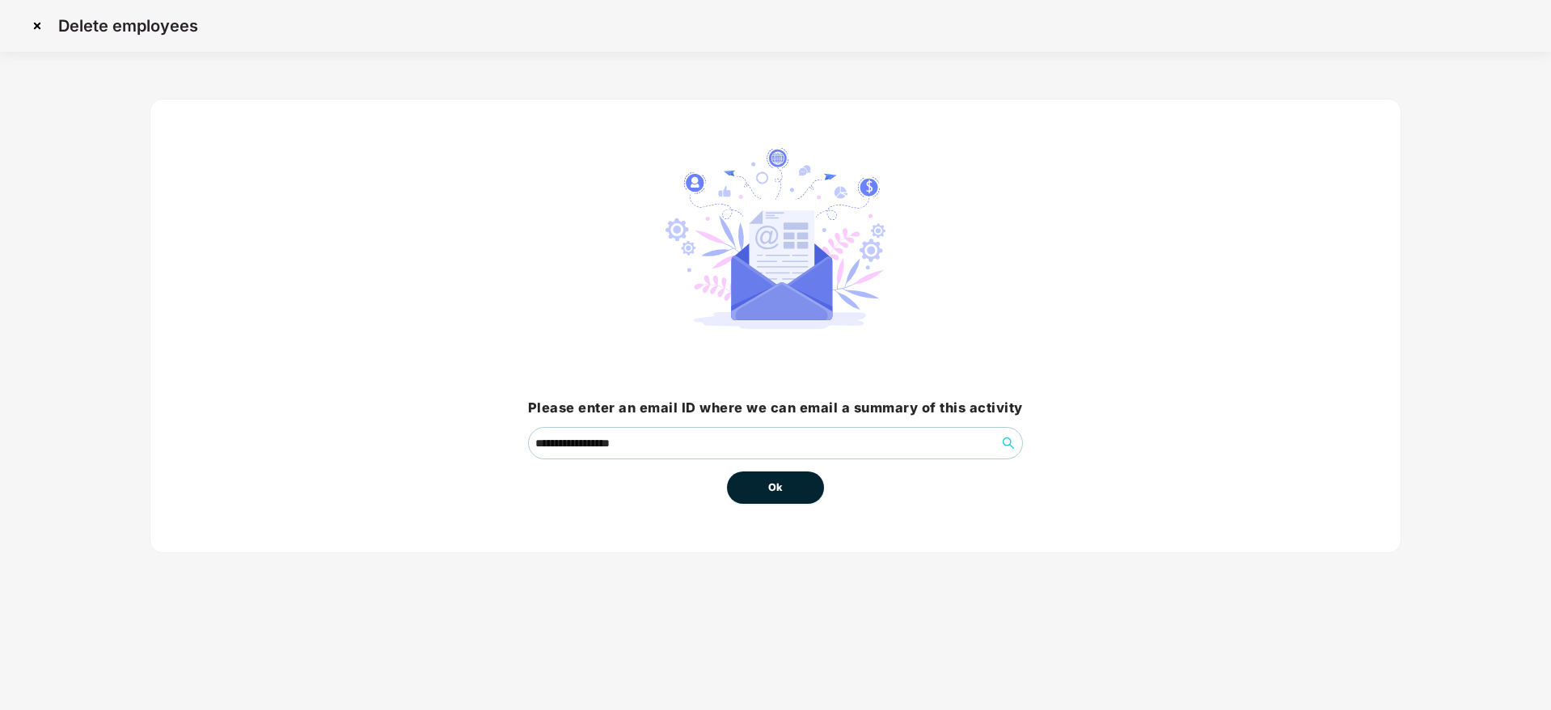
click at [761, 477] on button "Ok" at bounding box center [775, 487] width 97 height 32
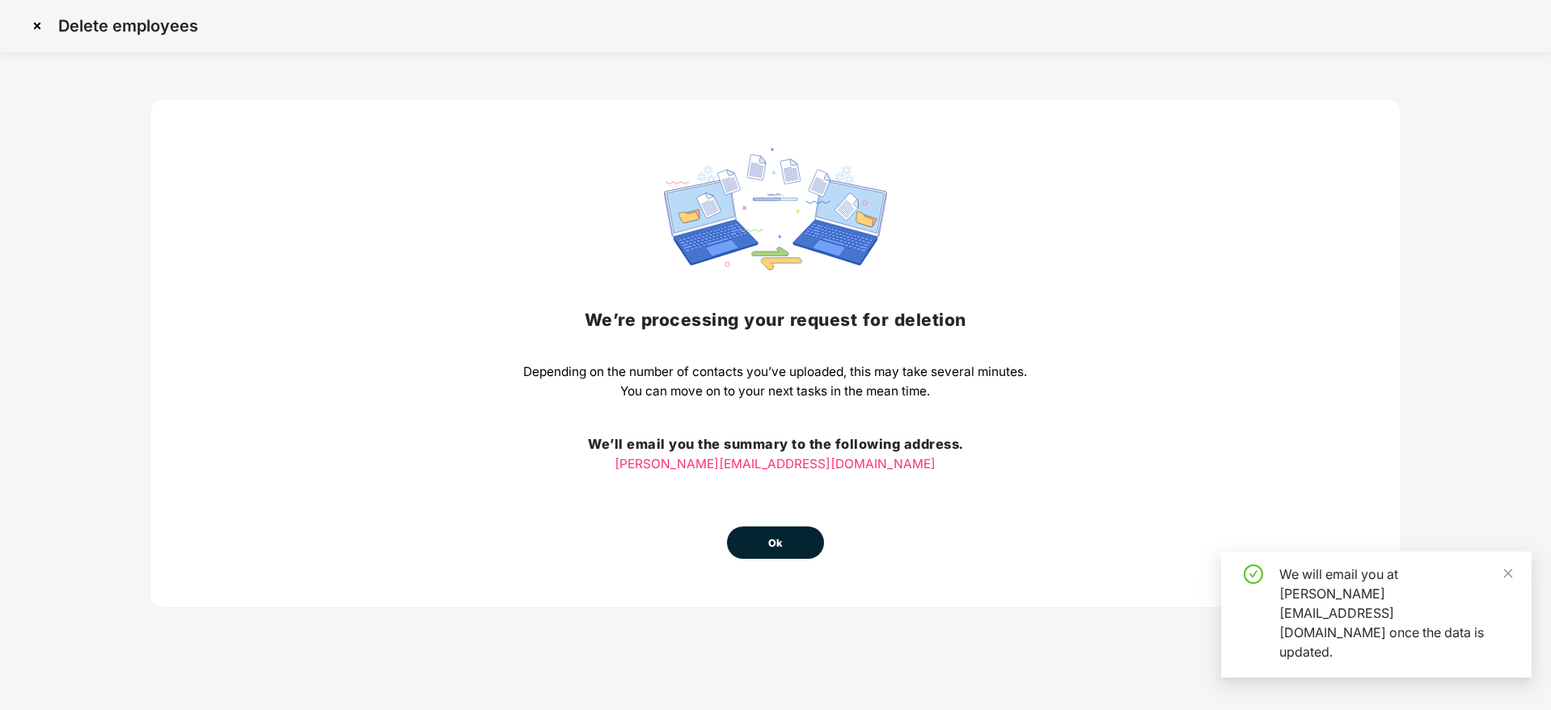
click at [783, 562] on div "We’re processing your request for deletion Depending on the number of contacts …" at bounding box center [776, 353] width 1252 height 509
click at [794, 544] on button "Ok" at bounding box center [775, 542] width 97 height 32
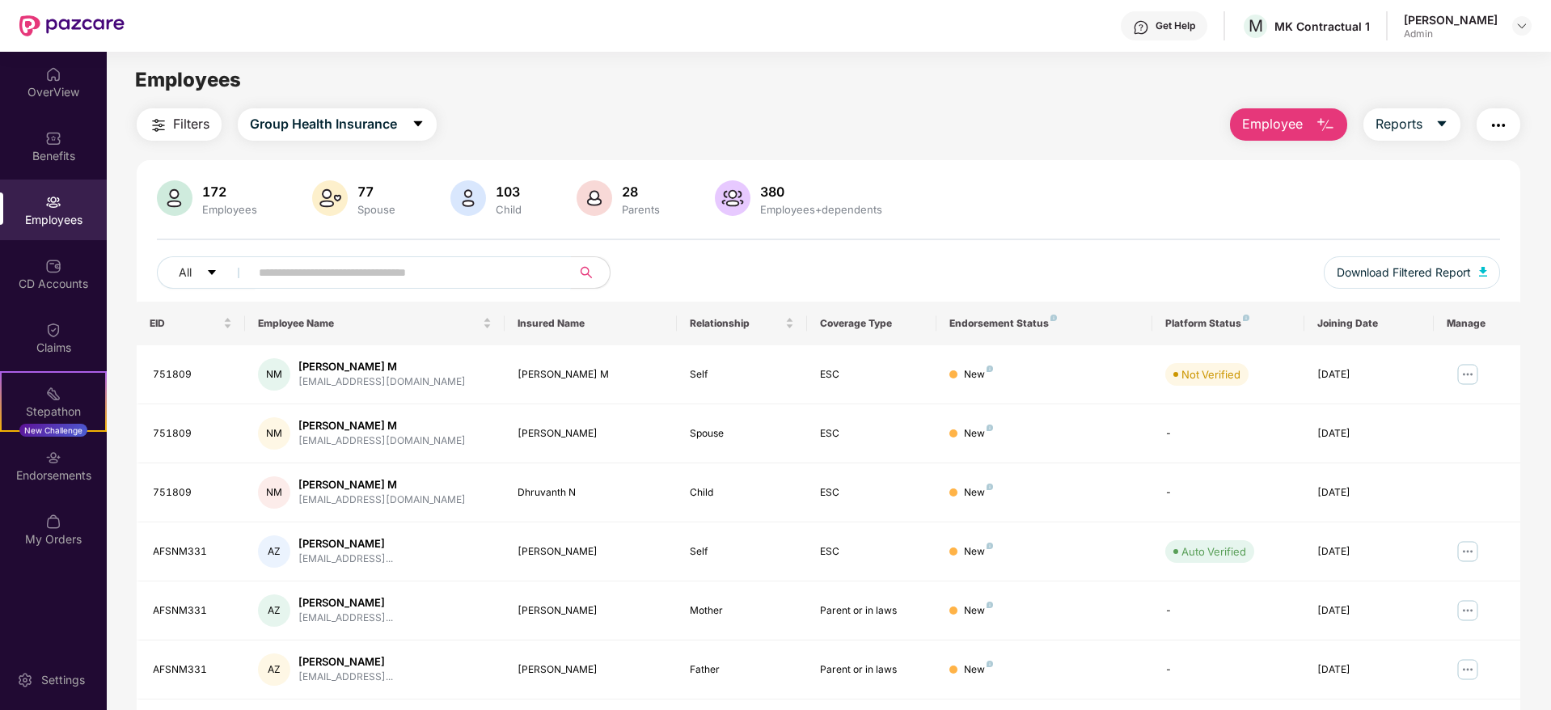
click at [463, 281] on input "text" at bounding box center [404, 272] width 290 height 24
type input "******"
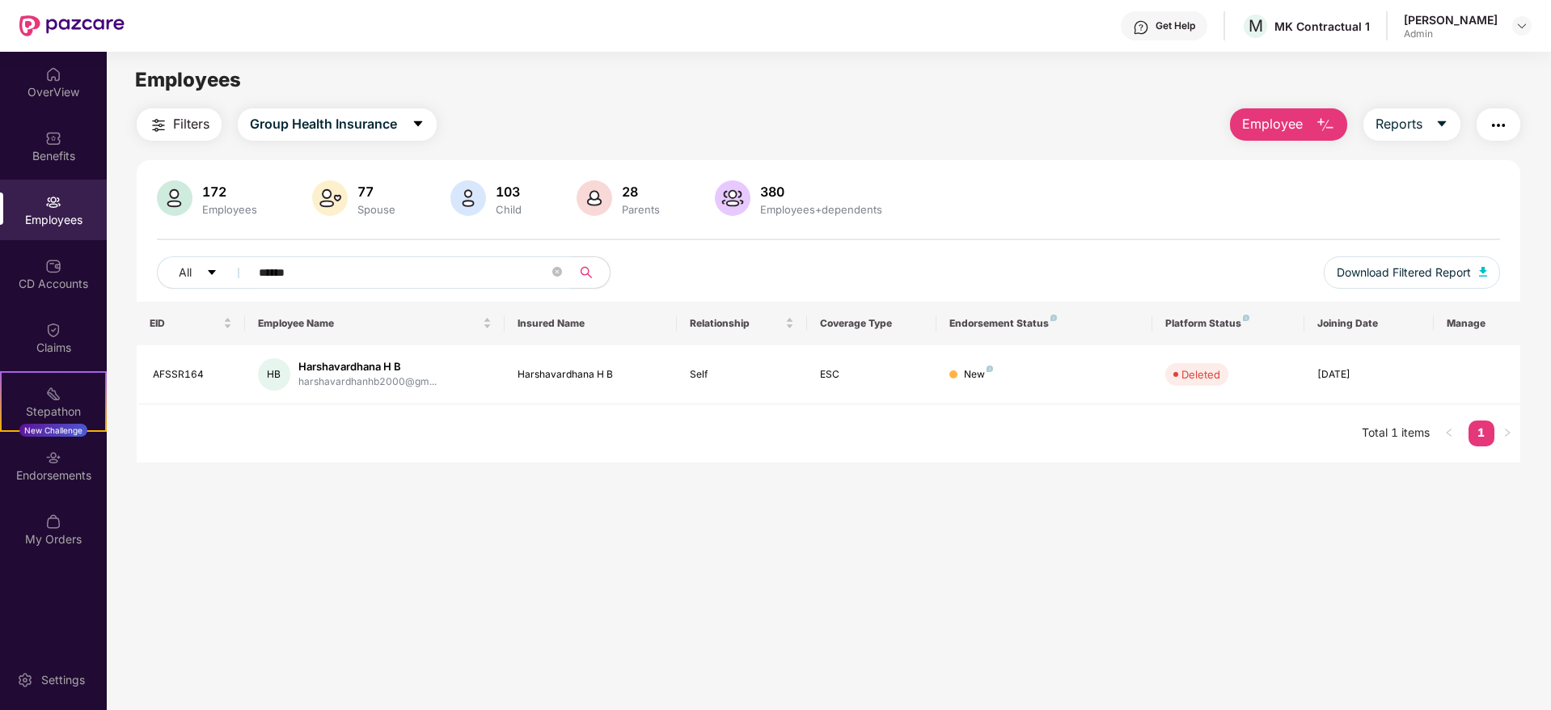
click at [320, 275] on input "******" at bounding box center [404, 272] width 290 height 24
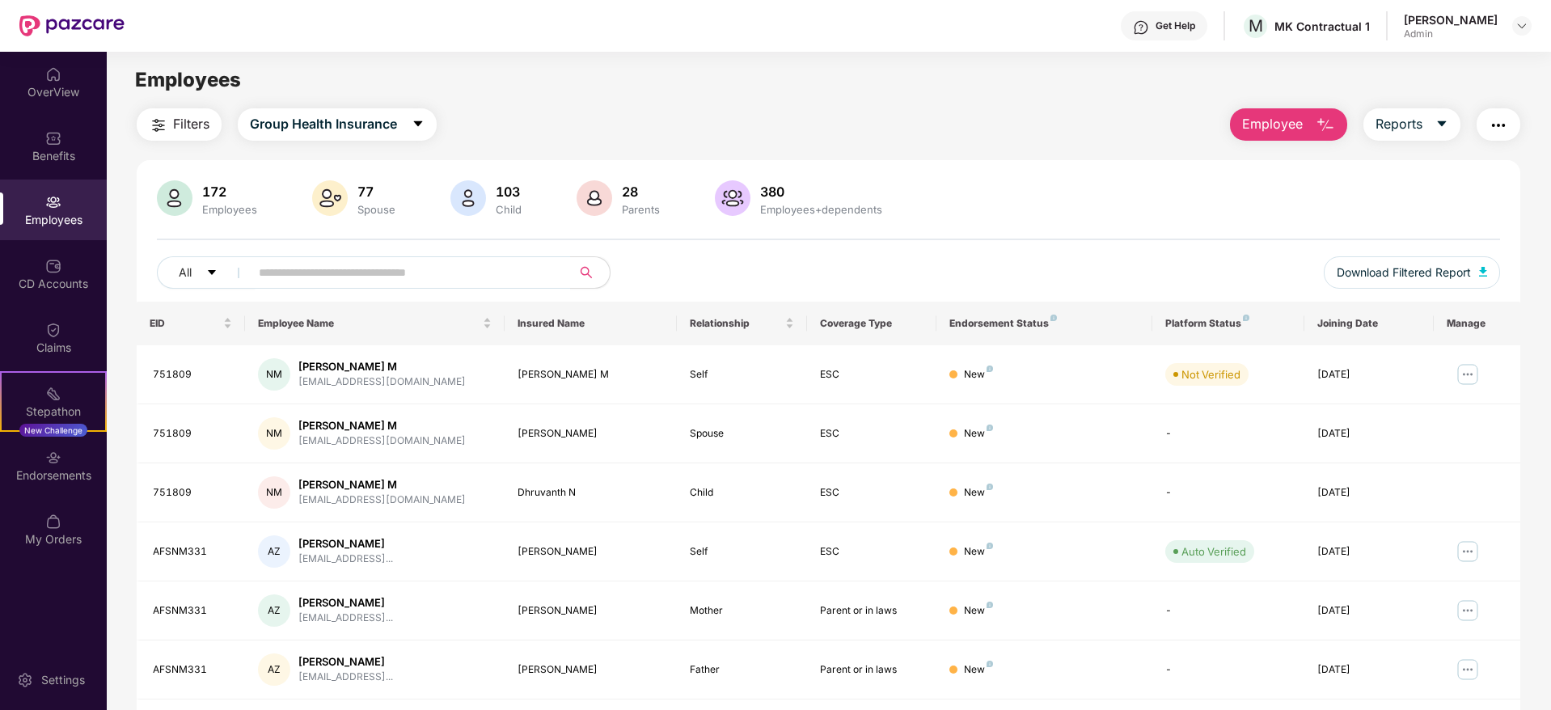
click at [1274, 123] on span "Employee" at bounding box center [1272, 124] width 61 height 20
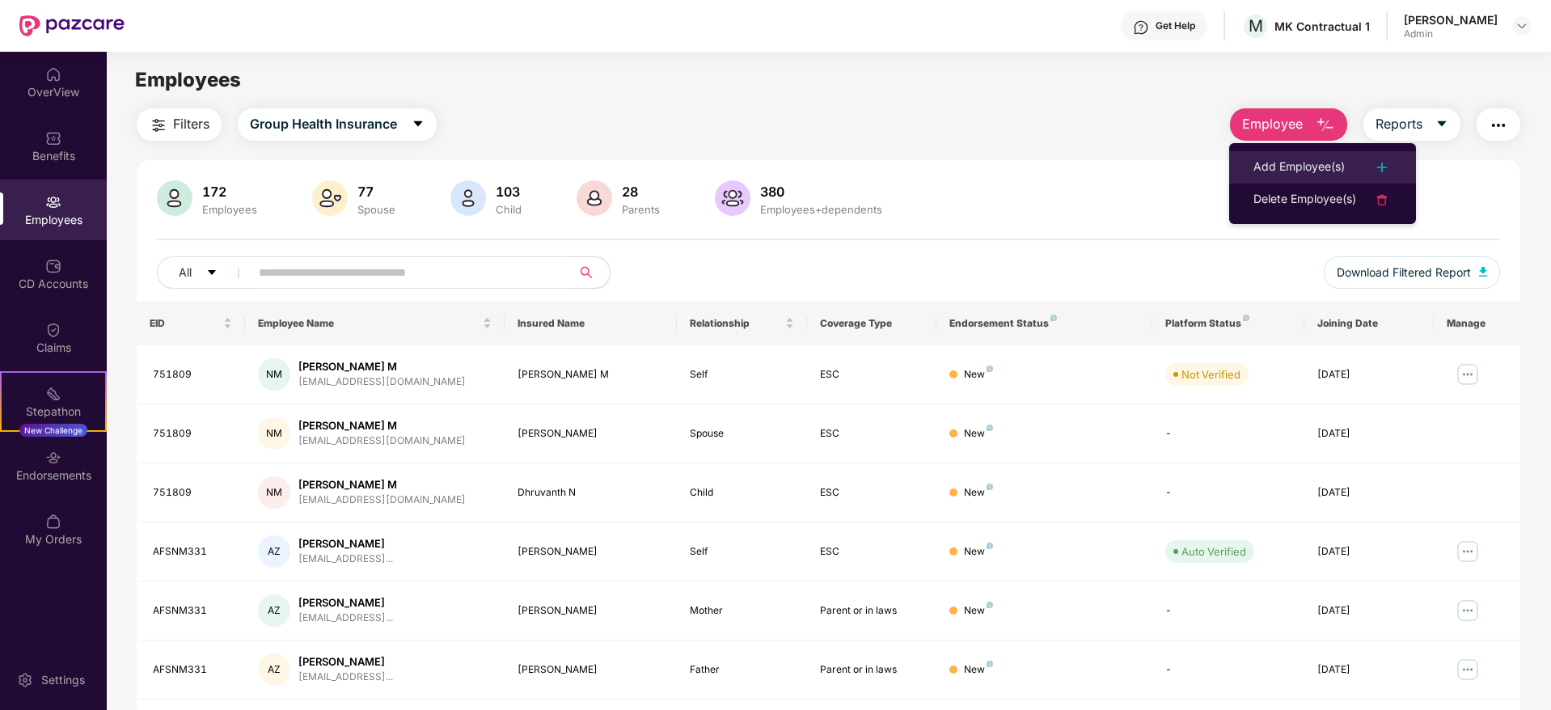
click at [1340, 158] on div "Add Employee(s)" at bounding box center [1298, 167] width 91 height 19
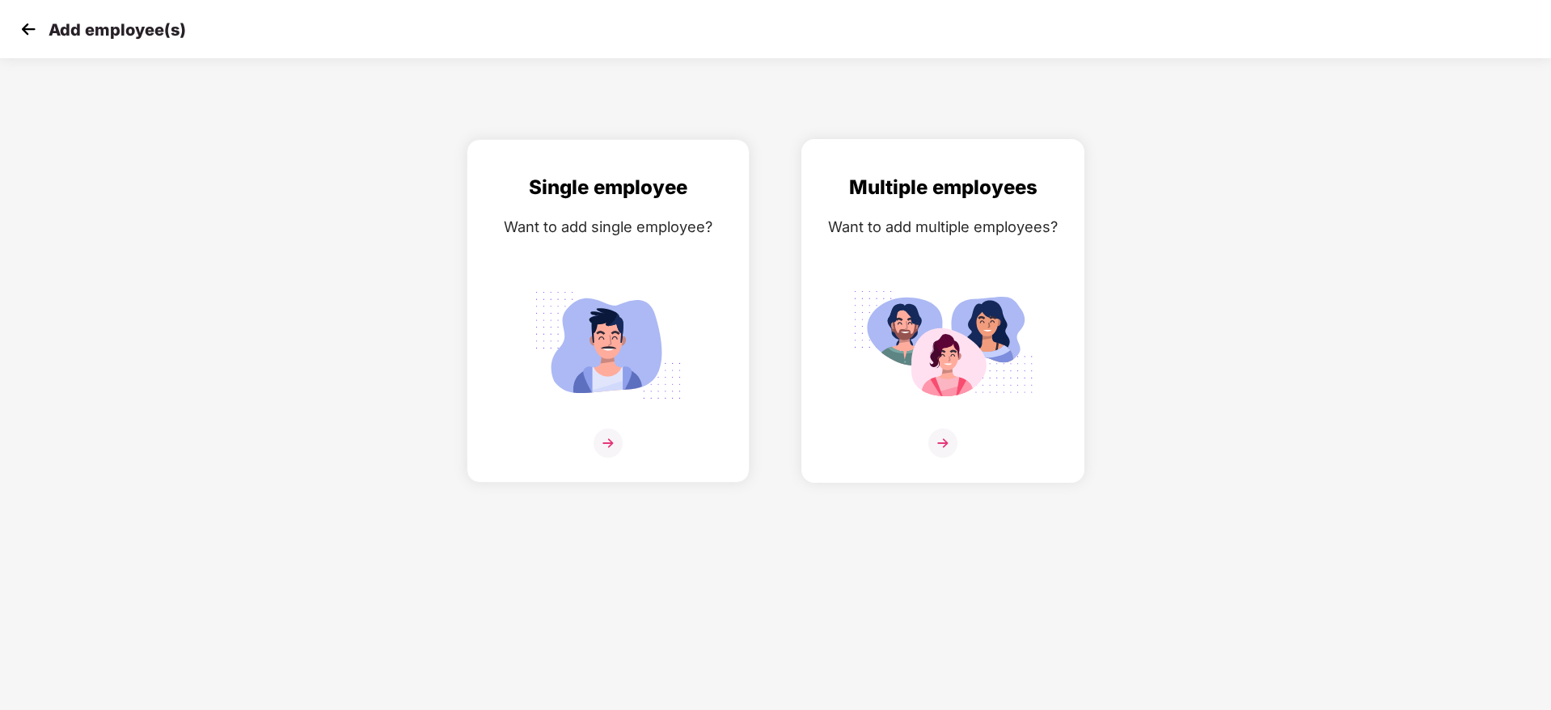
click at [949, 439] on img at bounding box center [942, 443] width 29 height 29
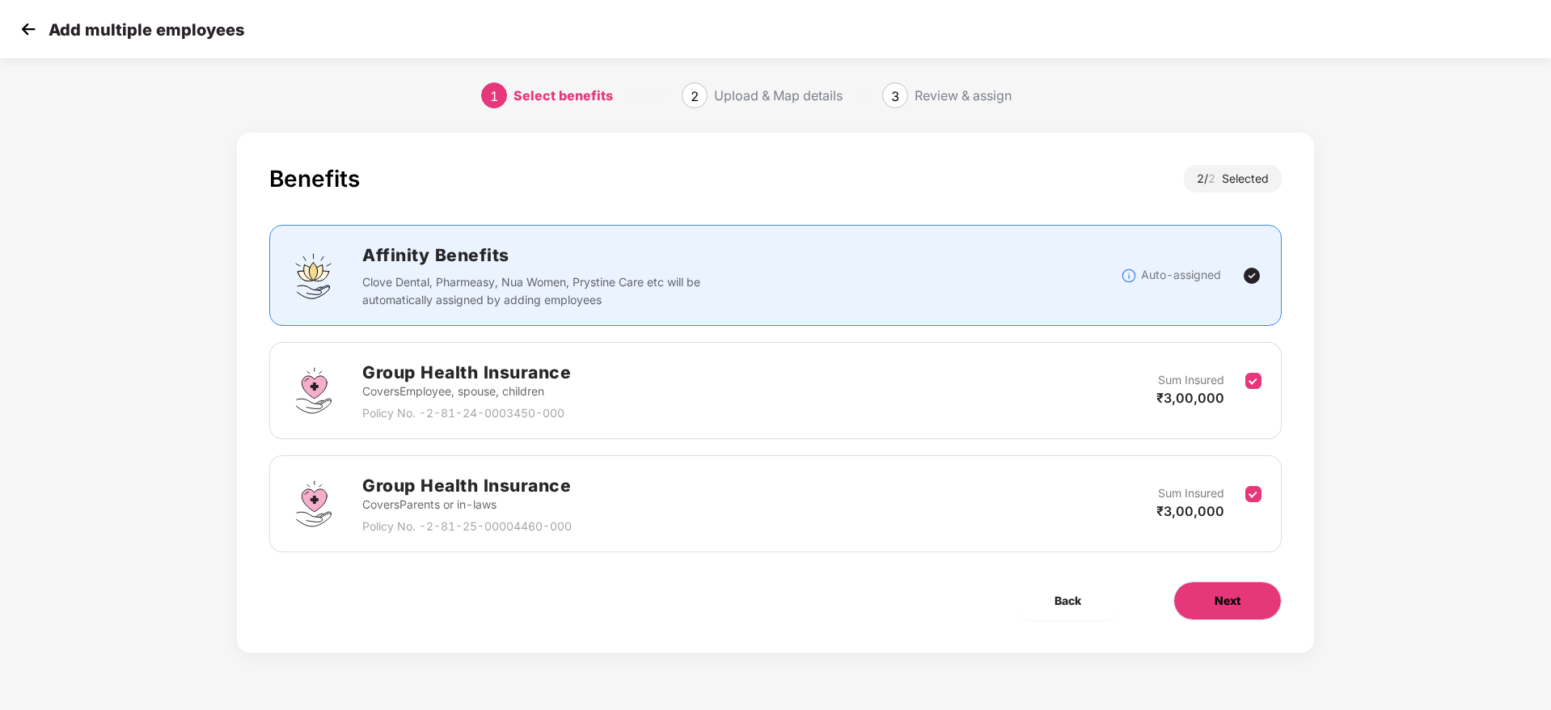
click at [1245, 597] on button "Next" at bounding box center [1227, 600] width 108 height 39
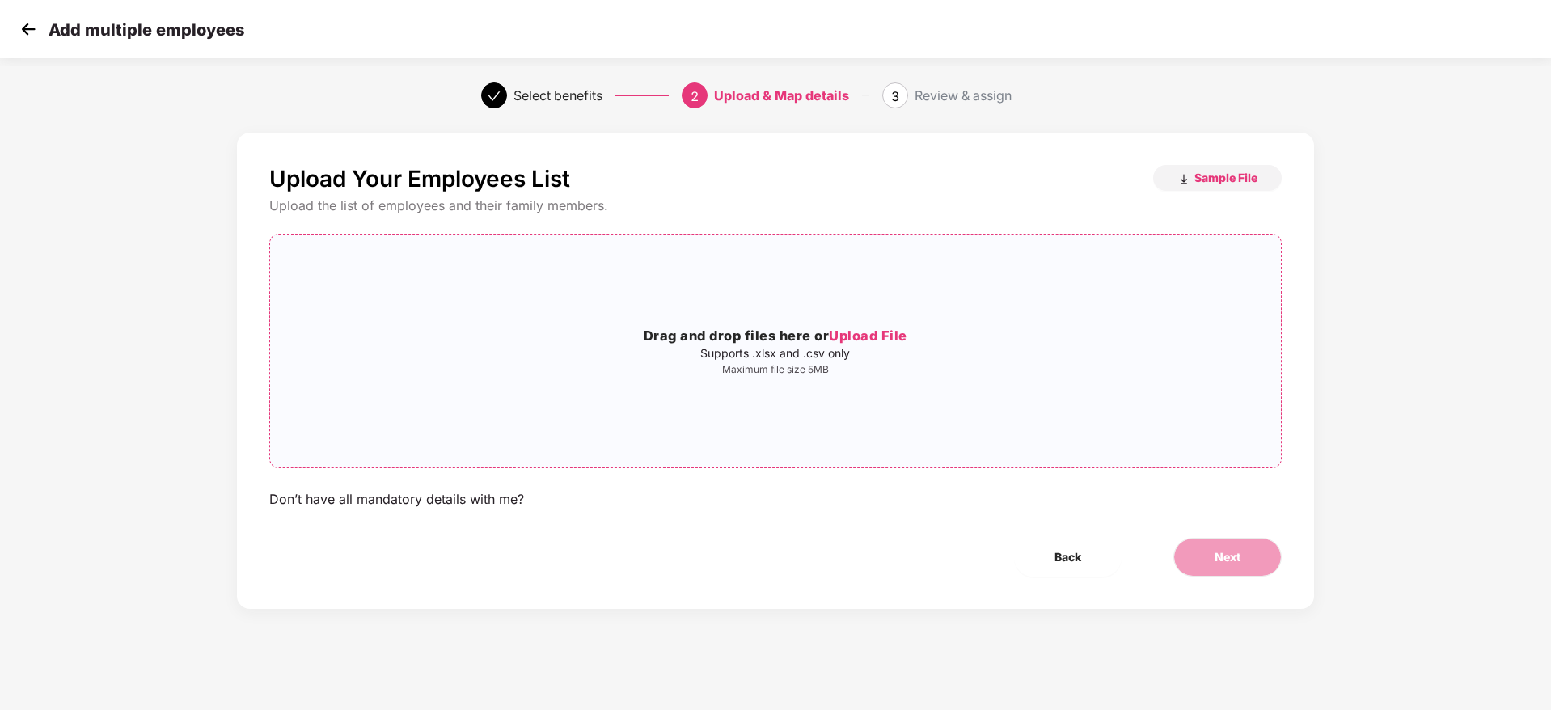
click at [881, 345] on h3 "Drag and drop files here or Upload File" at bounding box center [775, 336] width 1011 height 21
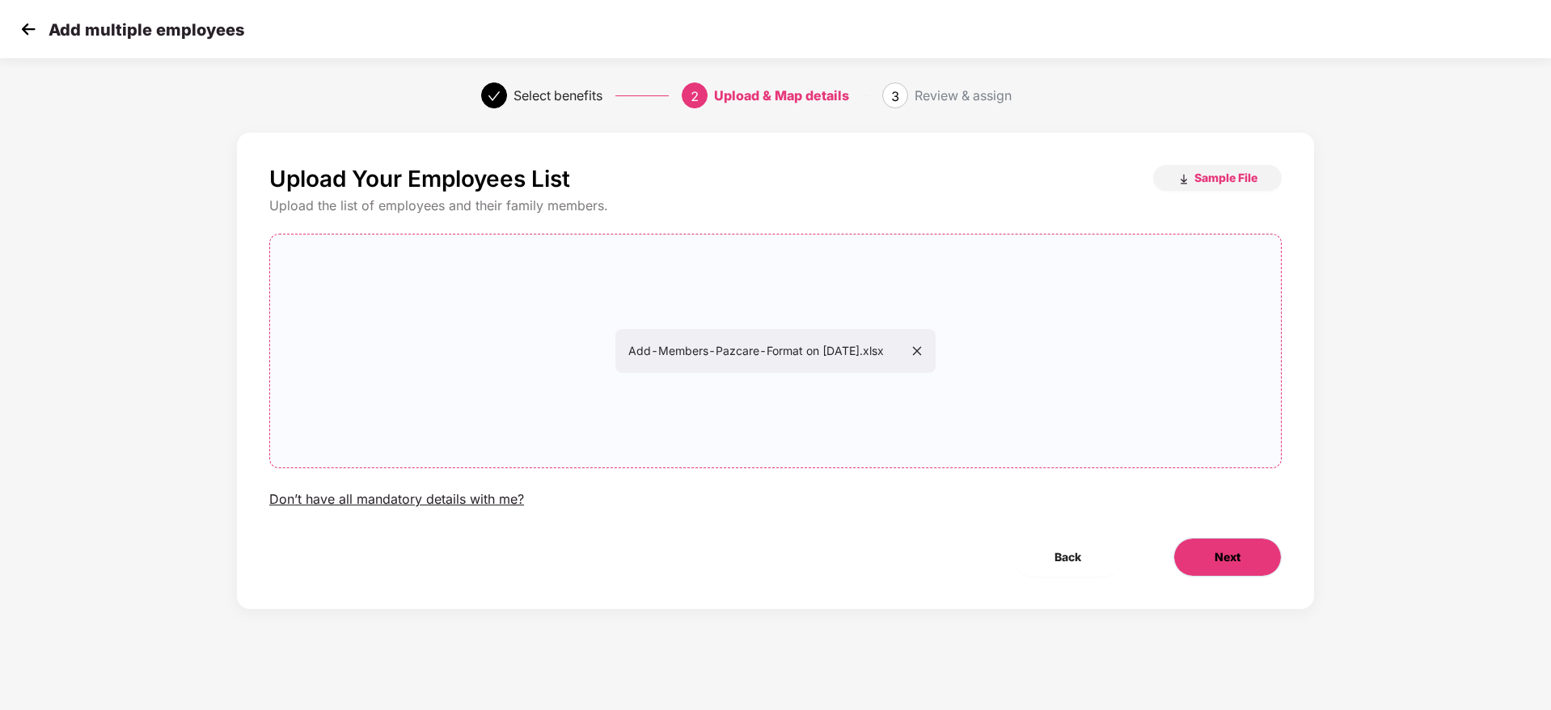
click at [1244, 557] on button "Next" at bounding box center [1227, 557] width 108 height 39
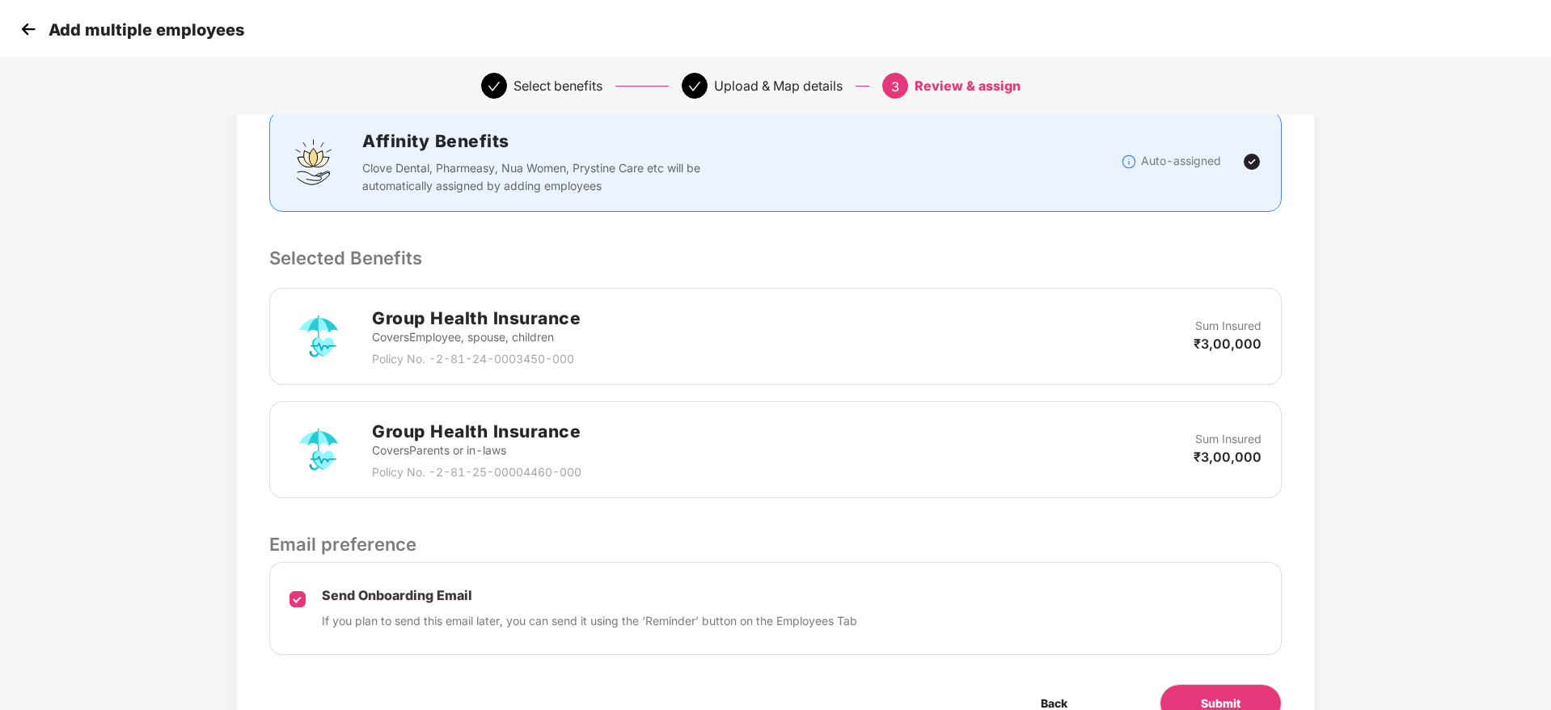
scroll to position [305, 0]
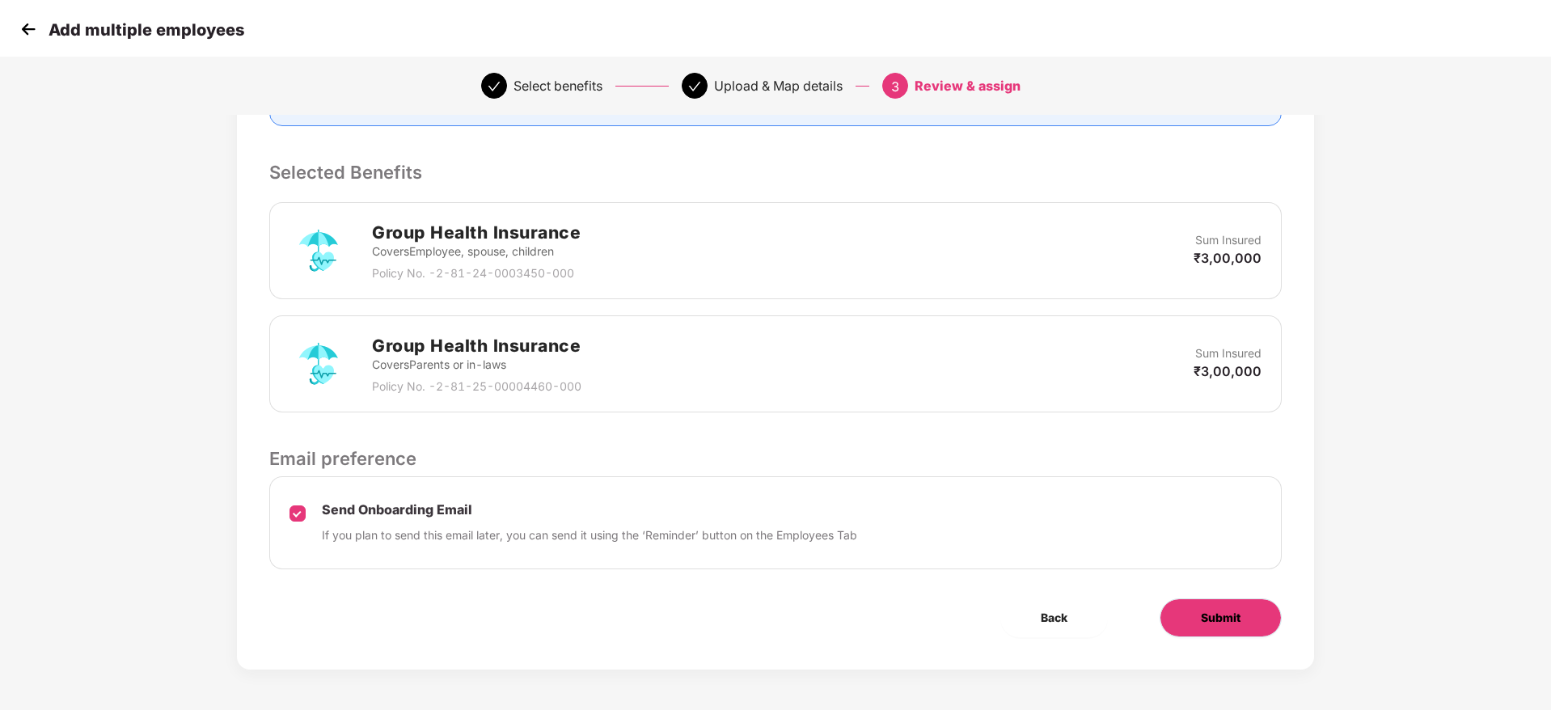
click at [1234, 602] on button "Submit" at bounding box center [1221, 617] width 122 height 39
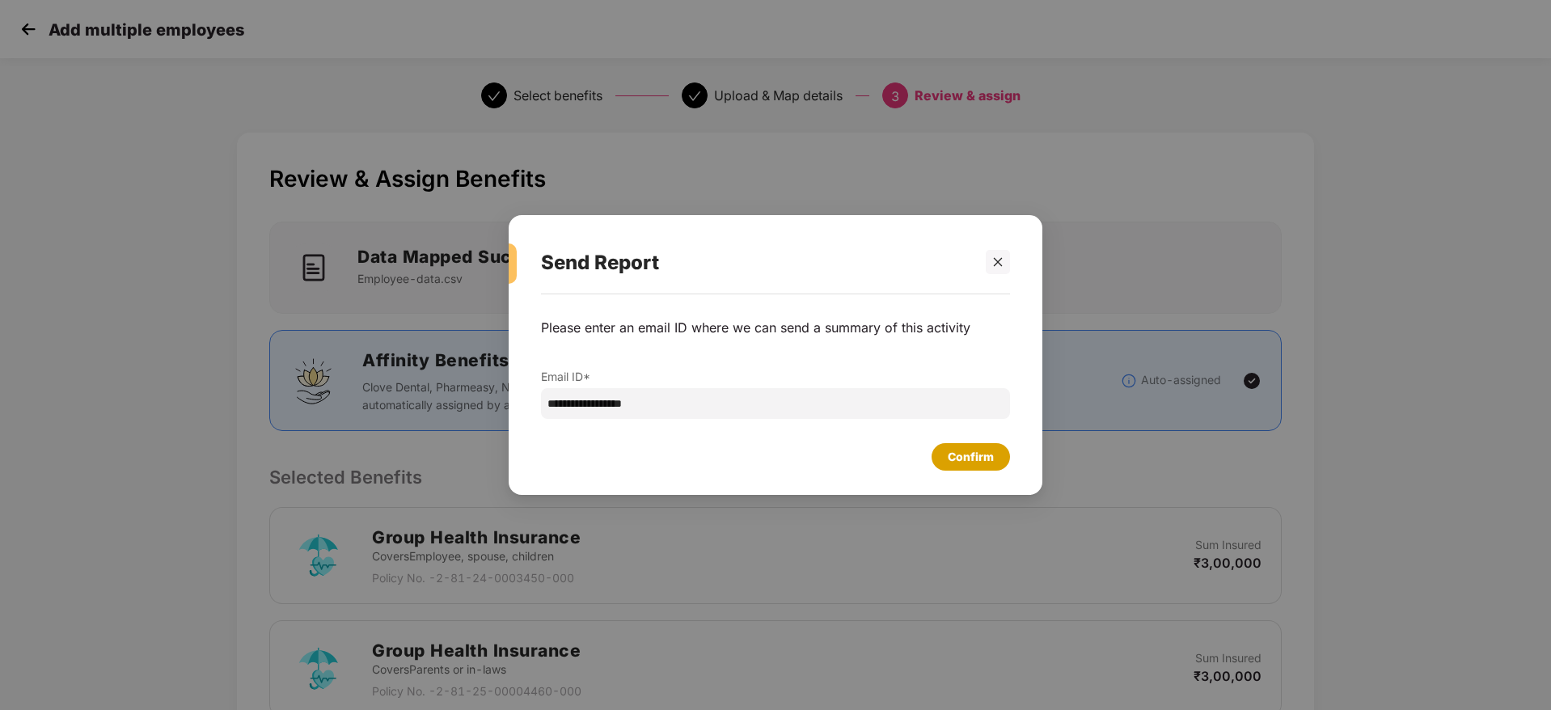
click at [1005, 459] on div "Confirm" at bounding box center [971, 456] width 78 height 27
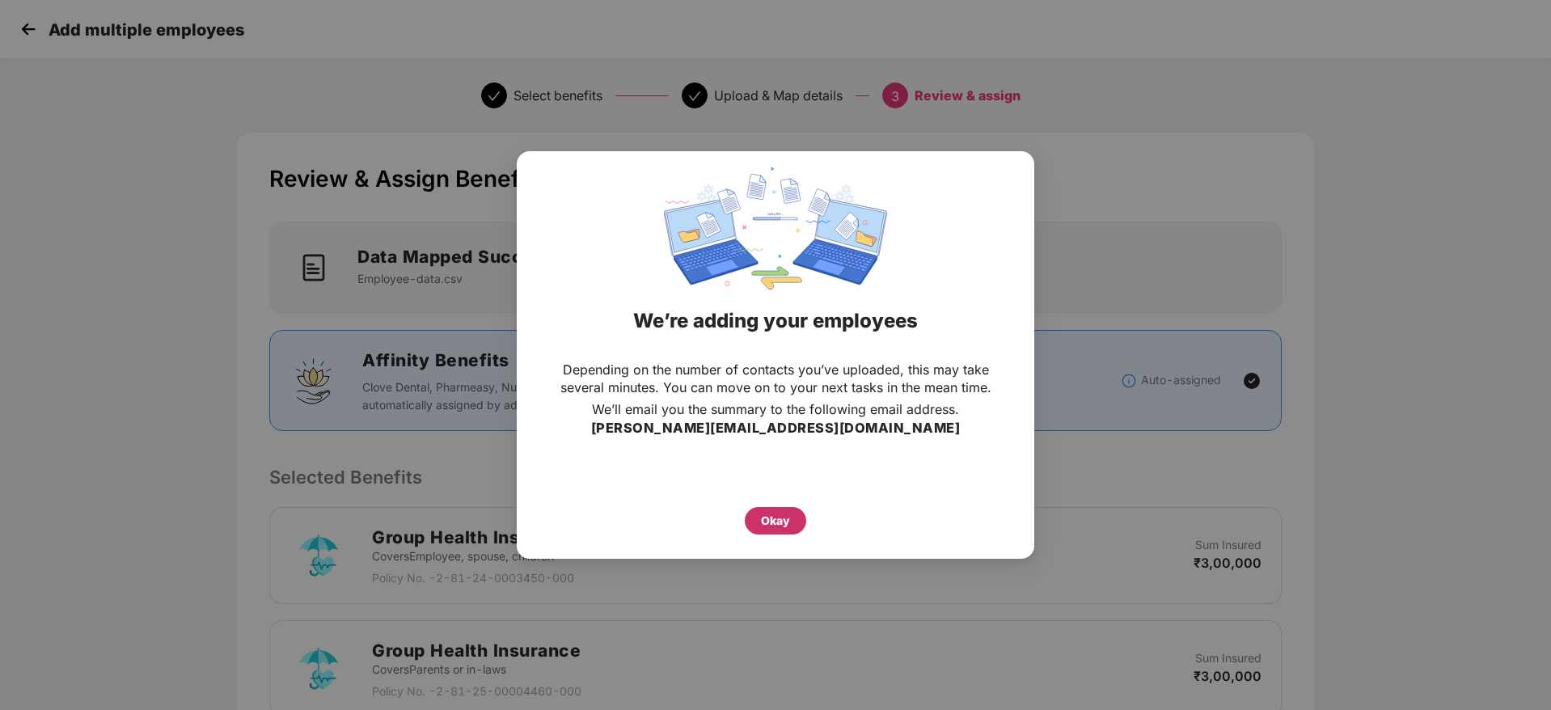
click at [787, 529] on div "Okay" at bounding box center [775, 521] width 29 height 18
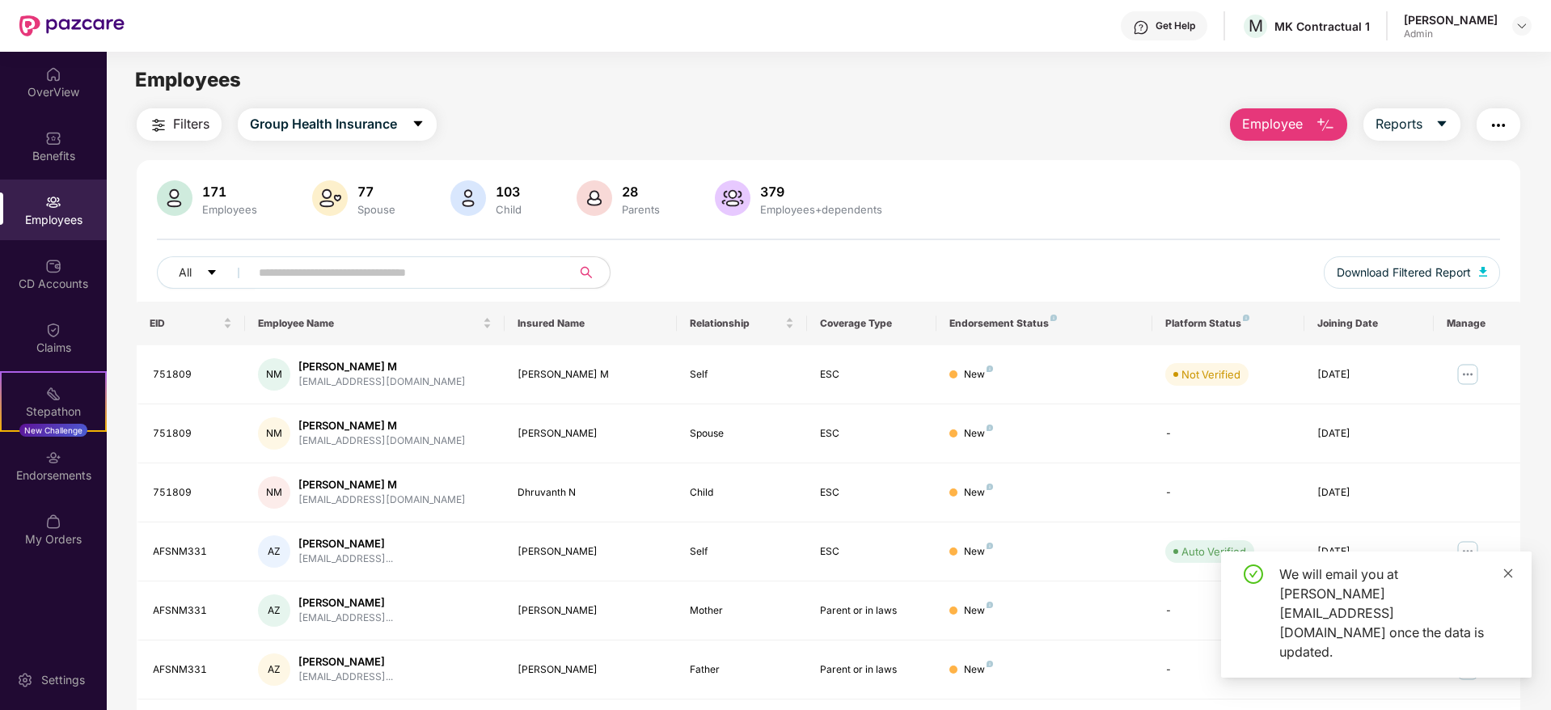
click at [1505, 579] on icon "close" at bounding box center [1507, 573] width 11 height 11
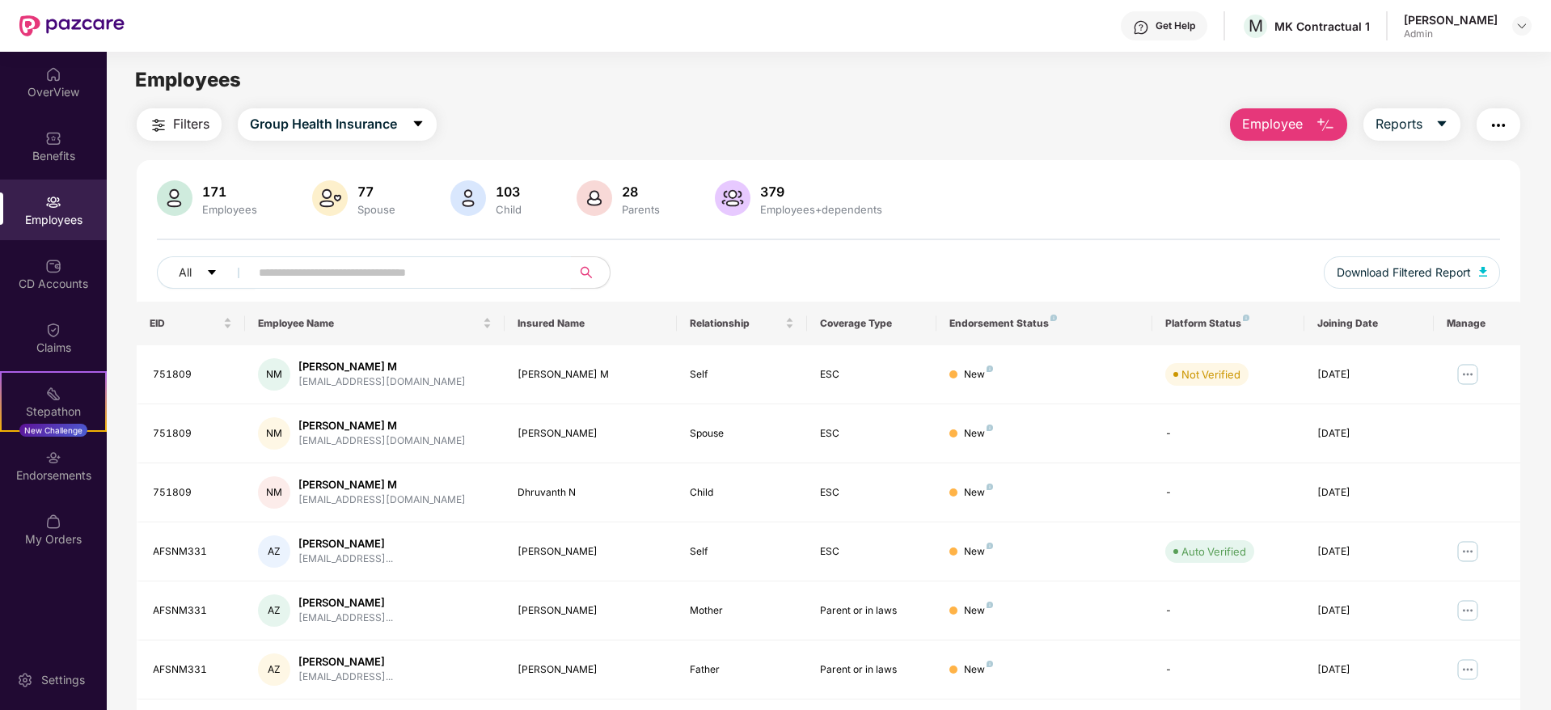
click at [466, 275] on input "text" at bounding box center [404, 272] width 290 height 24
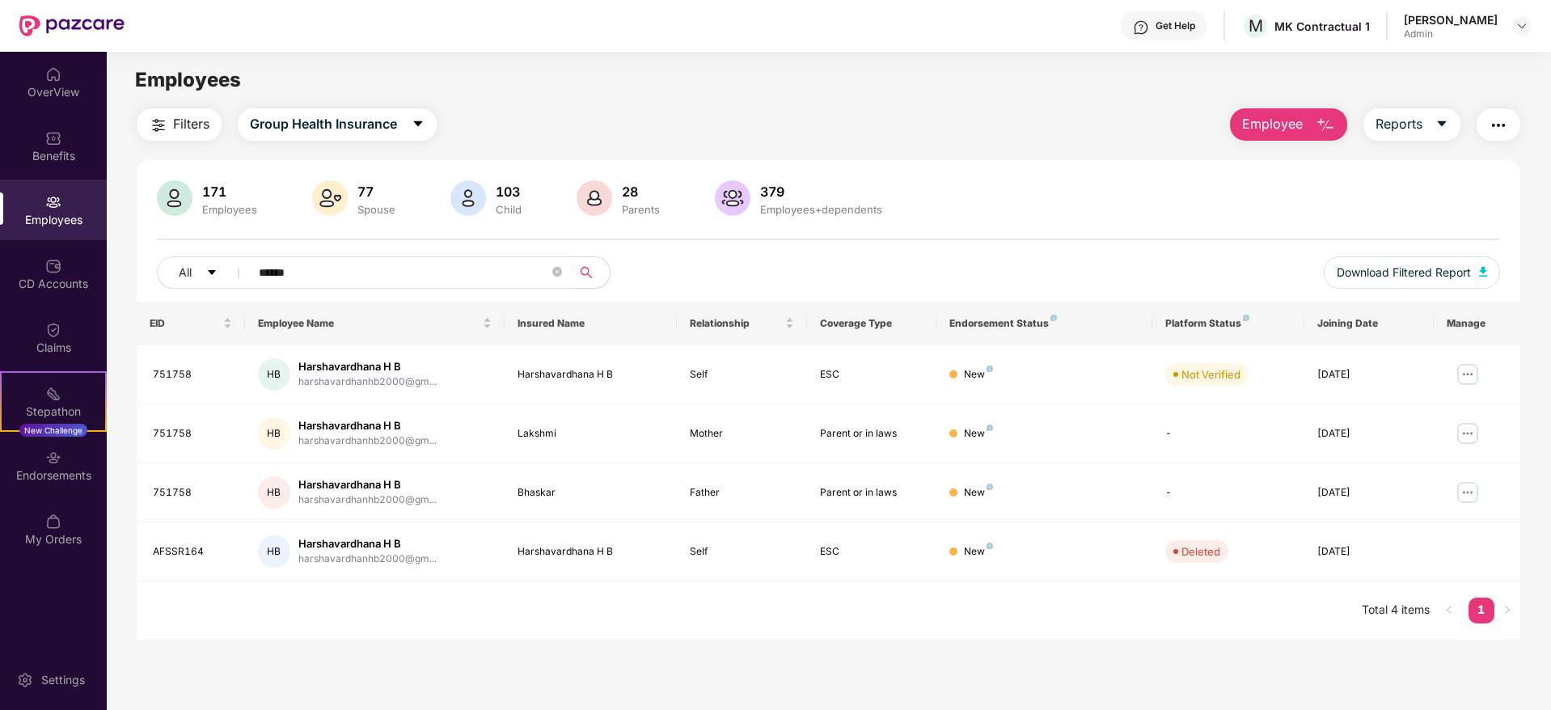
type input "******"
